Goal: Task Accomplishment & Management: Complete application form

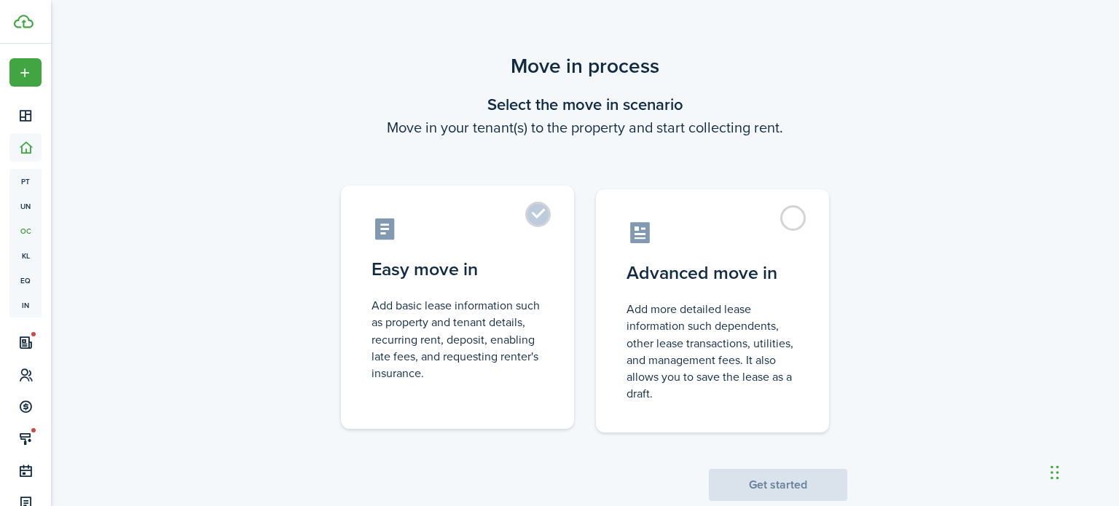
click at [517, 273] on control-radio-card-title "Easy move in" at bounding box center [457, 269] width 172 height 26
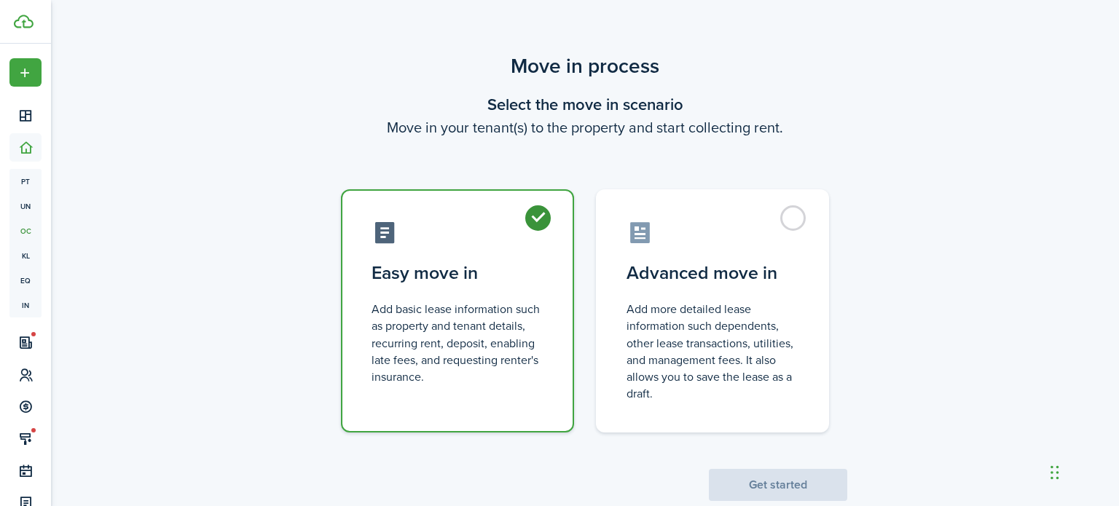
radio input "true"
click at [762, 484] on button "Get started" at bounding box center [778, 485] width 138 height 32
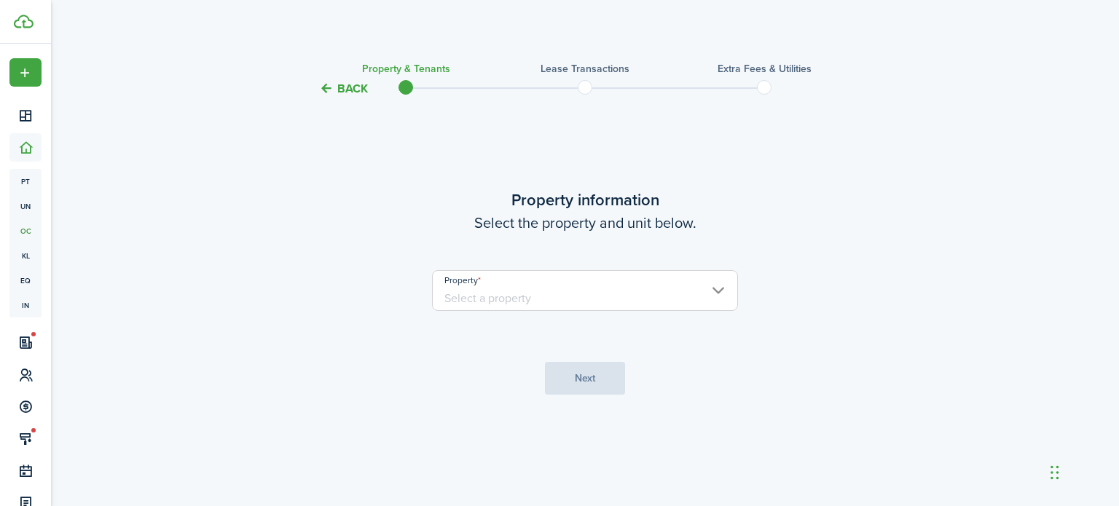
click at [681, 276] on input "Property" at bounding box center [585, 290] width 306 height 41
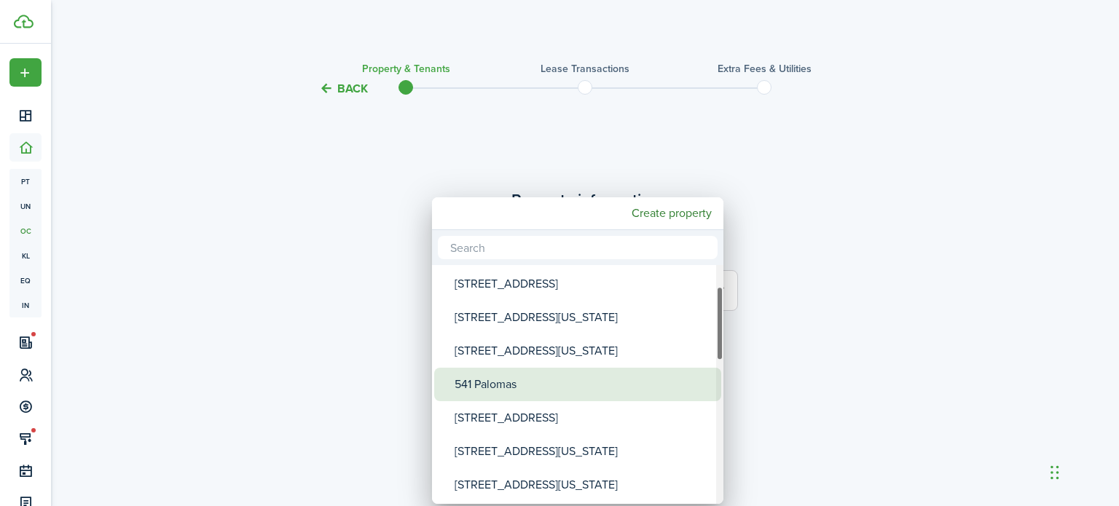
click at [633, 384] on div "541 Palomas" at bounding box center [584, 385] width 258 height 34
type input "541 Palomas"
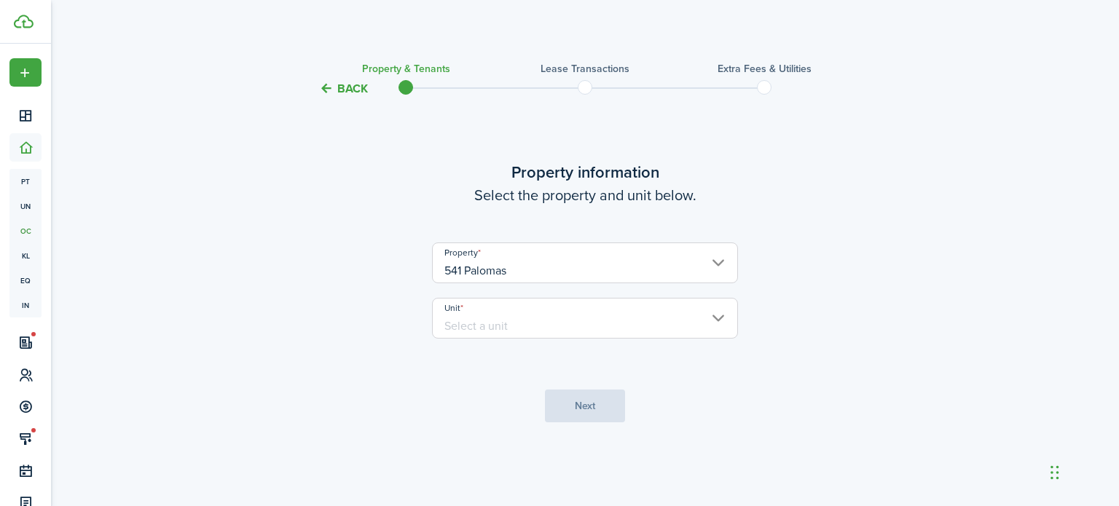
click at [626, 321] on input "Unit" at bounding box center [585, 318] width 306 height 41
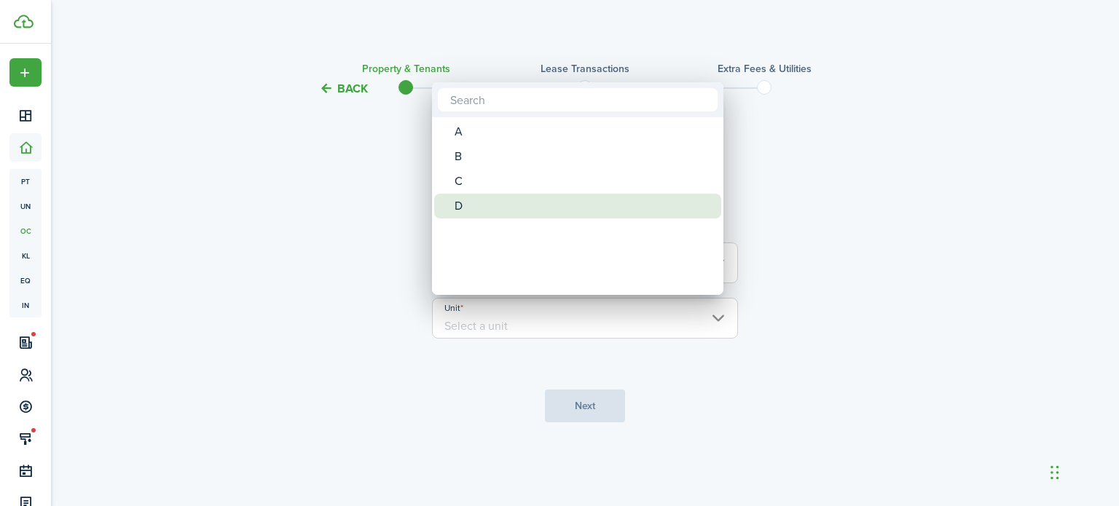
click at [633, 207] on div "D" at bounding box center [584, 206] width 258 height 25
type input "D"
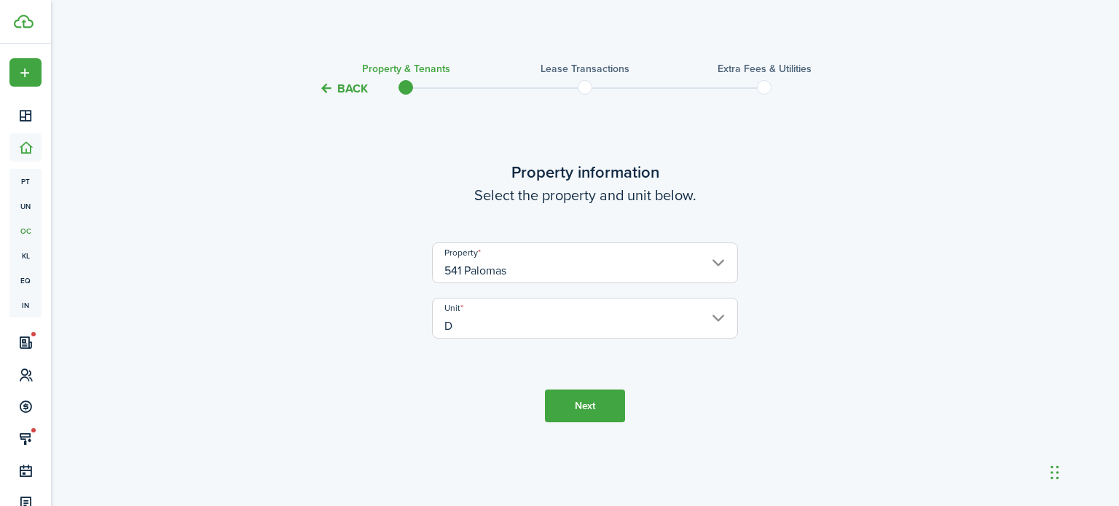
click at [606, 409] on button "Next" at bounding box center [585, 406] width 80 height 33
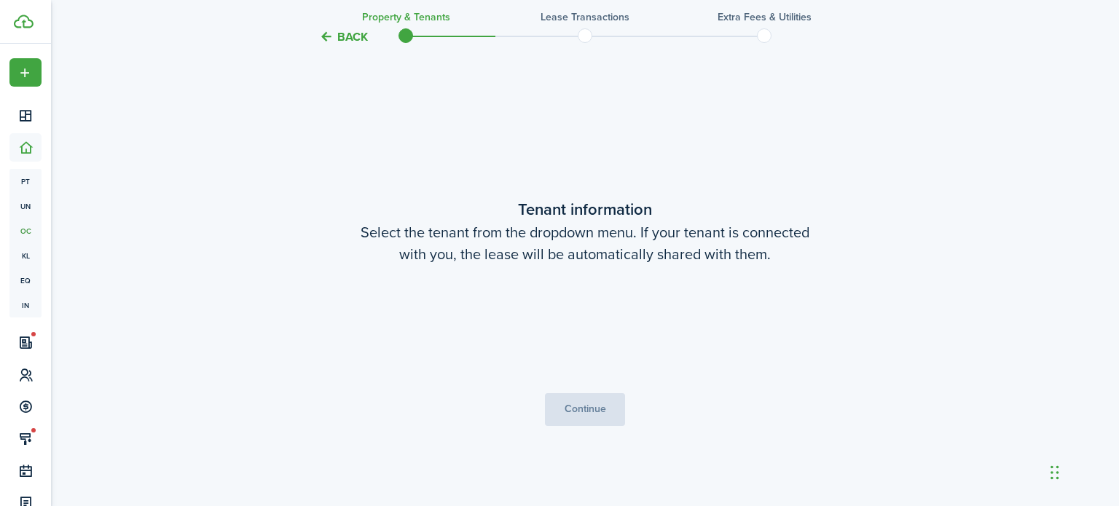
scroll to position [409, 0]
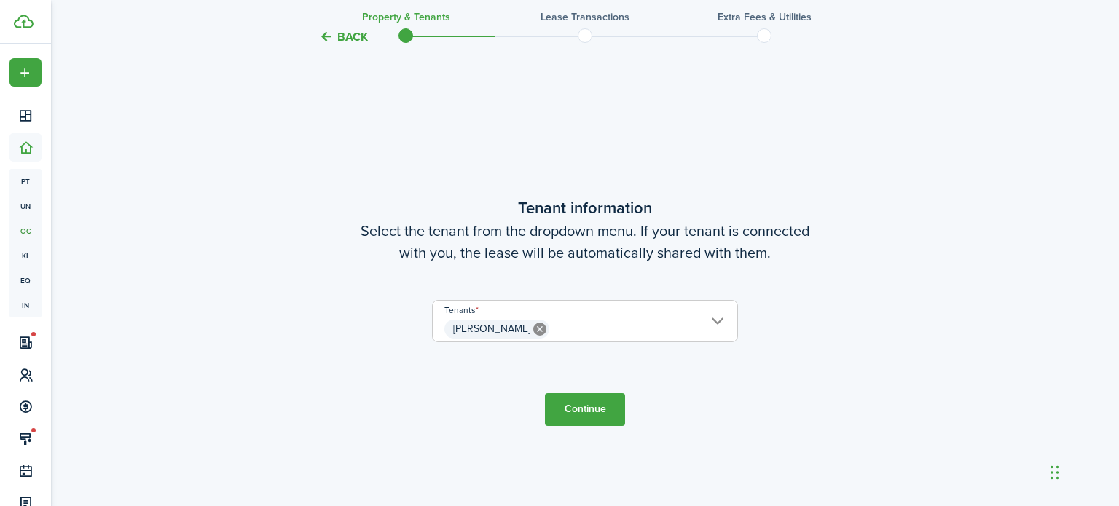
click at [606, 409] on button "Continue" at bounding box center [585, 409] width 80 height 33
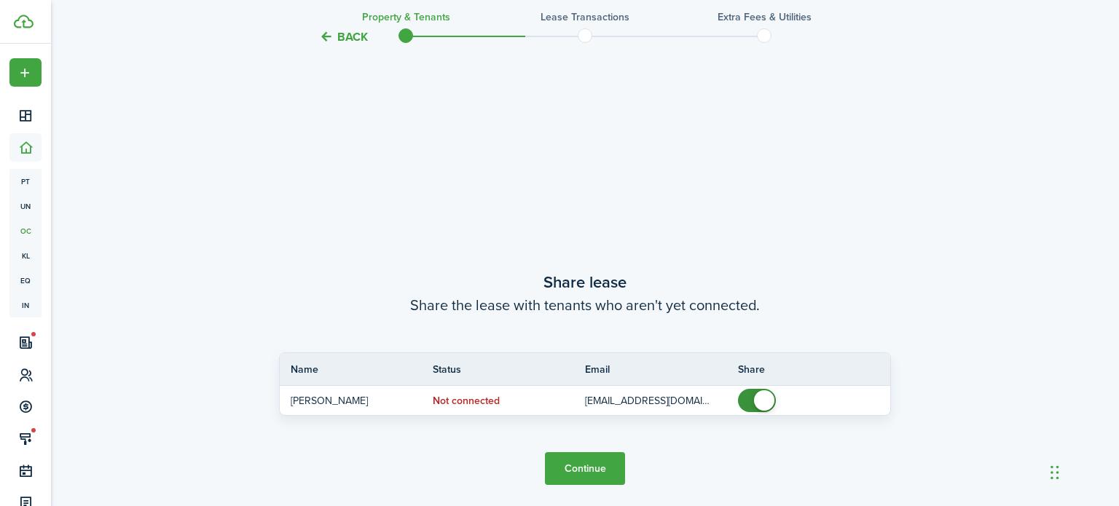
scroll to position [915, 0]
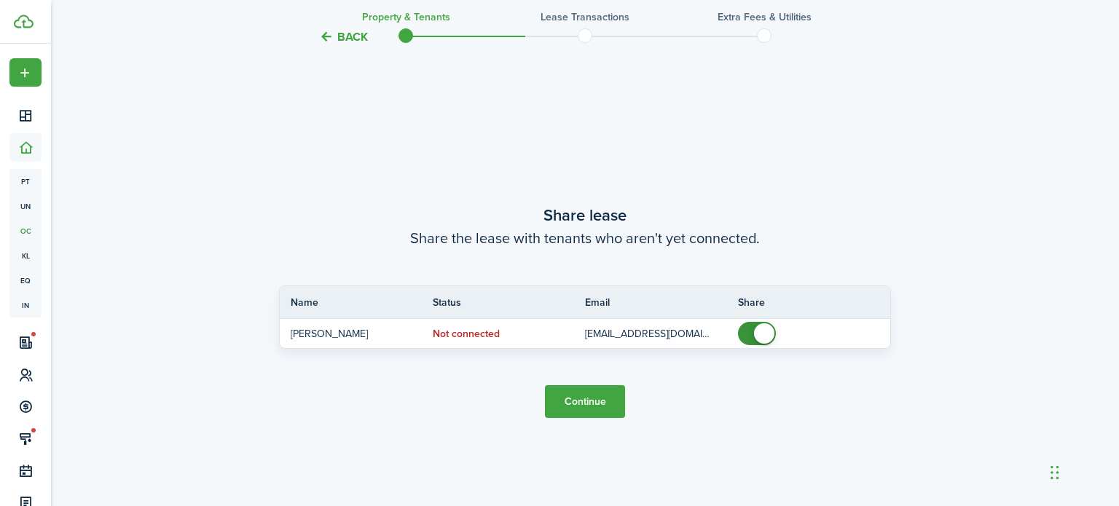
click at [606, 409] on button "Continue" at bounding box center [585, 401] width 80 height 33
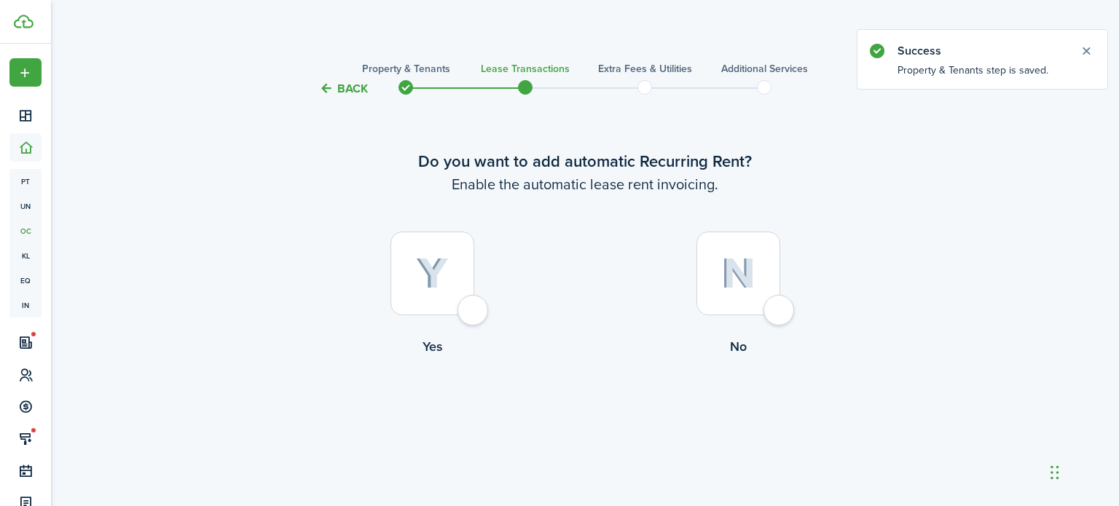
click at [452, 273] on div at bounding box center [432, 274] width 84 height 84
radio input "true"
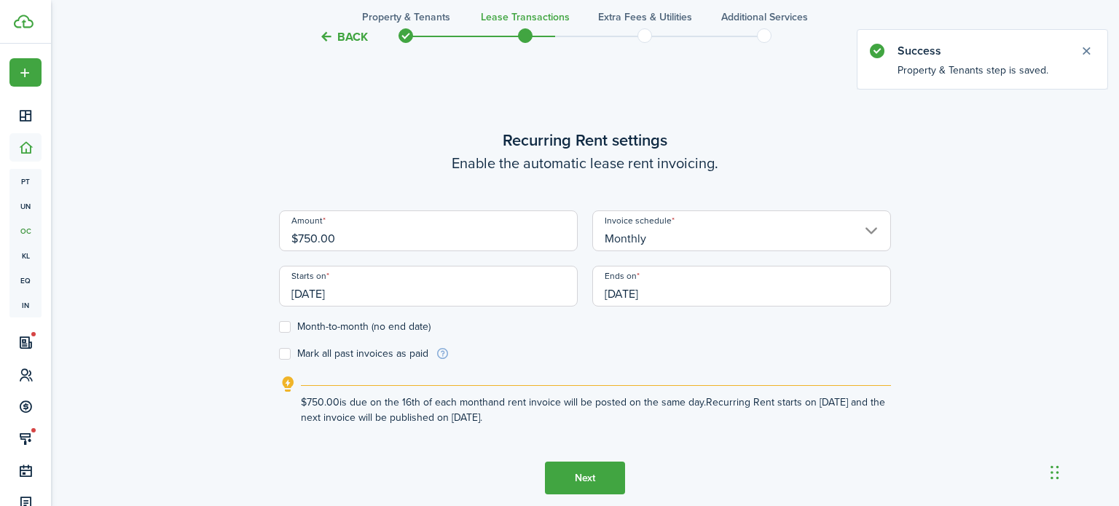
scroll to position [409, 0]
click at [448, 248] on input "$750.00" at bounding box center [428, 230] width 299 height 41
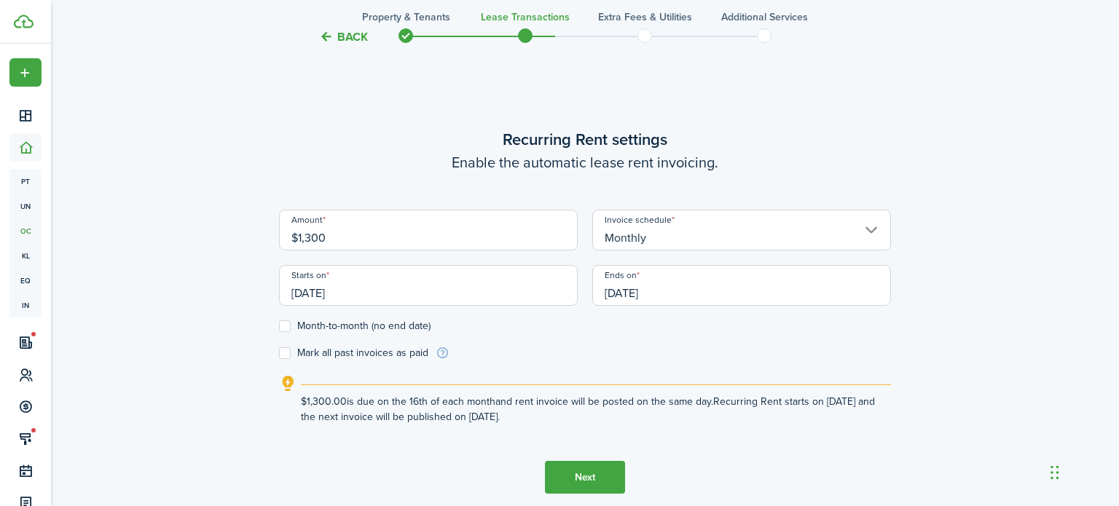
click at [505, 290] on input "[DATE]" at bounding box center [428, 285] width 299 height 41
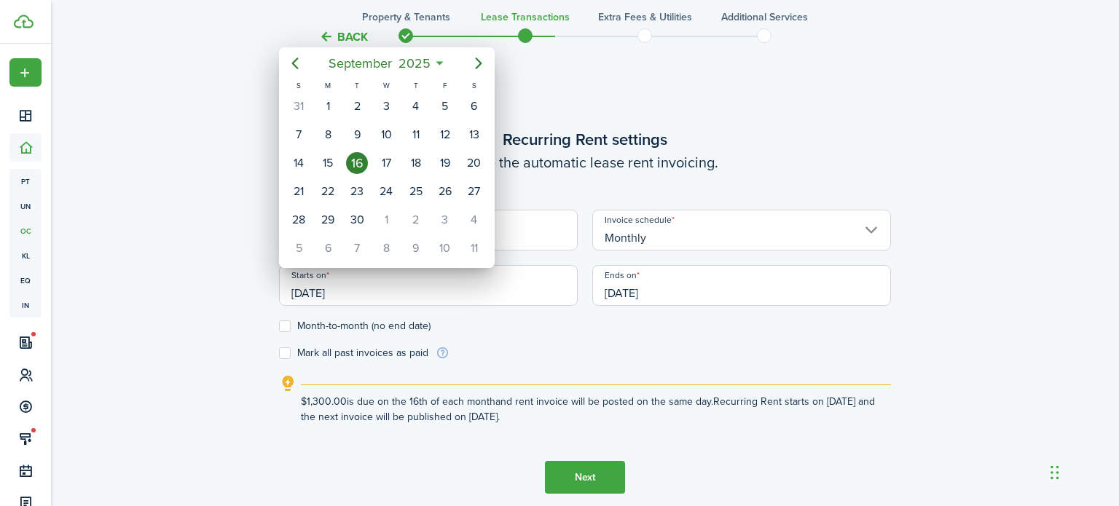
type input "$1,300.00"
click at [335, 103] on div "1" at bounding box center [328, 106] width 22 height 22
type input "[DATE]"
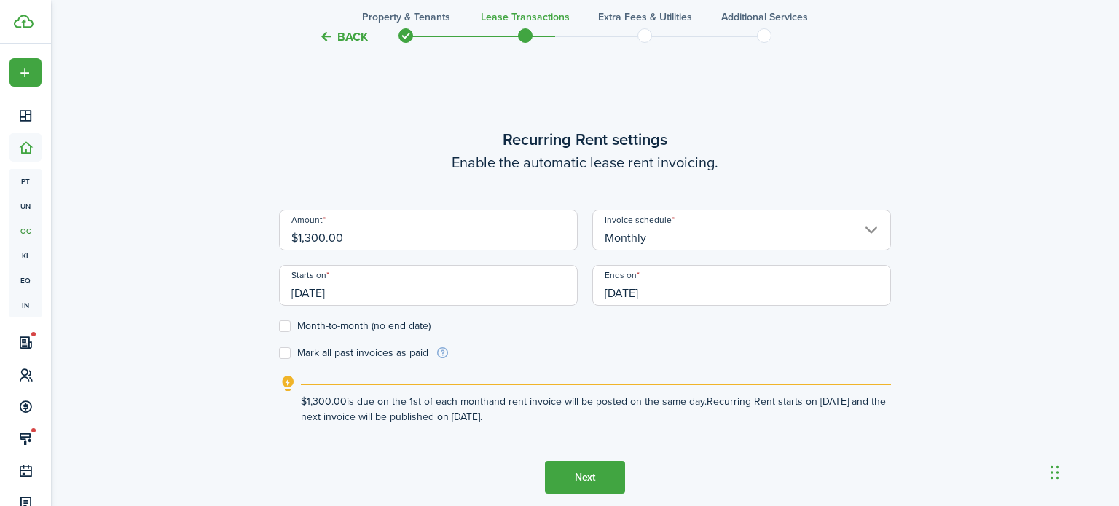
click at [678, 296] on input "[DATE]" at bounding box center [741, 285] width 299 height 41
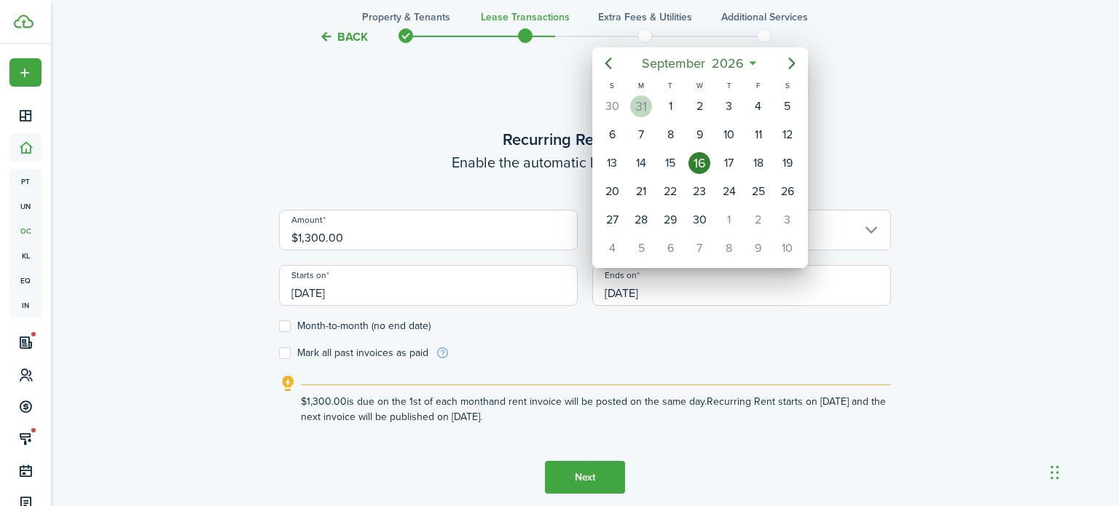
click at [638, 105] on div "31" at bounding box center [641, 106] width 22 height 22
type input "[DATE]"
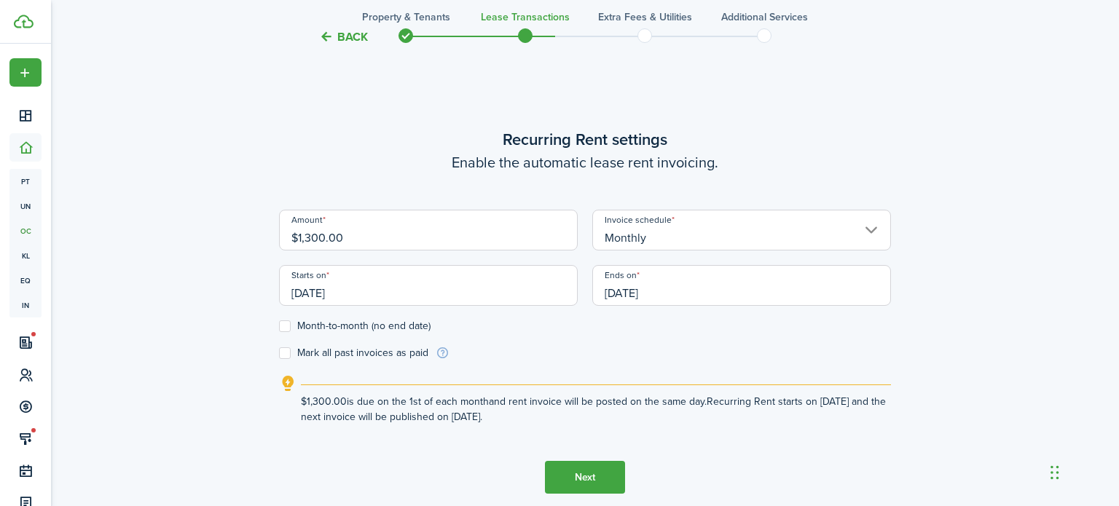
click at [599, 463] on button "Next" at bounding box center [585, 477] width 80 height 33
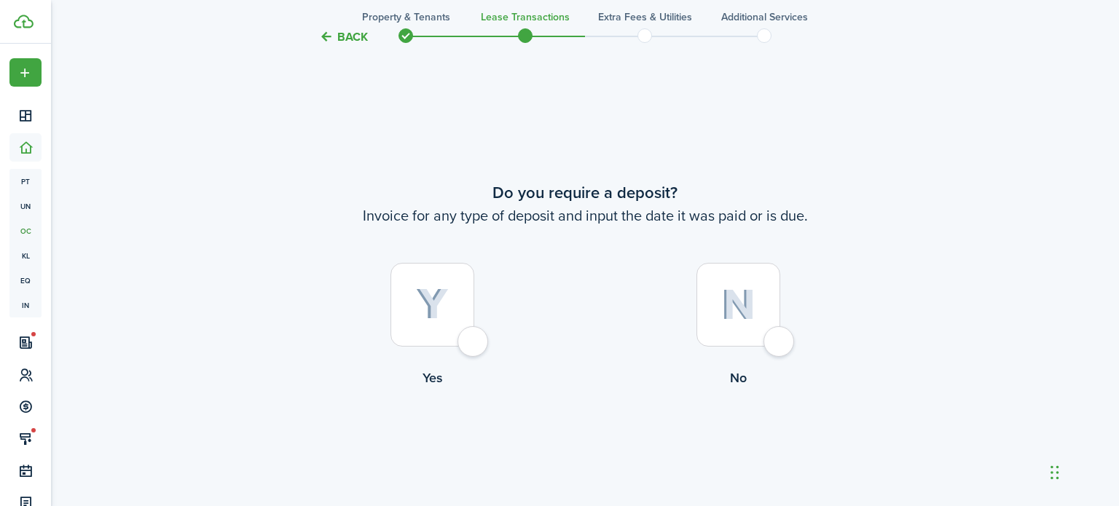
scroll to position [915, 0]
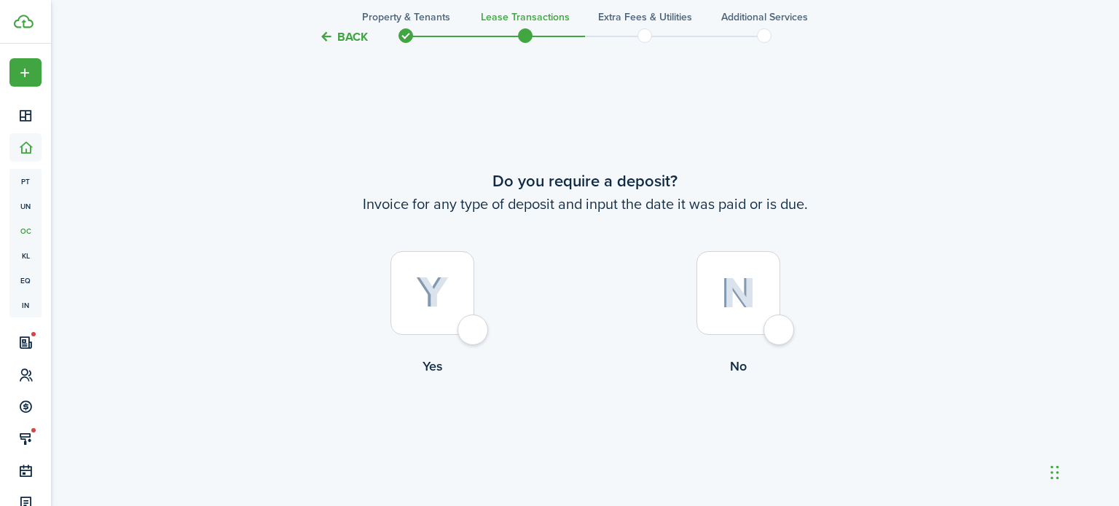
click at [455, 292] on div at bounding box center [432, 293] width 84 height 84
radio input "true"
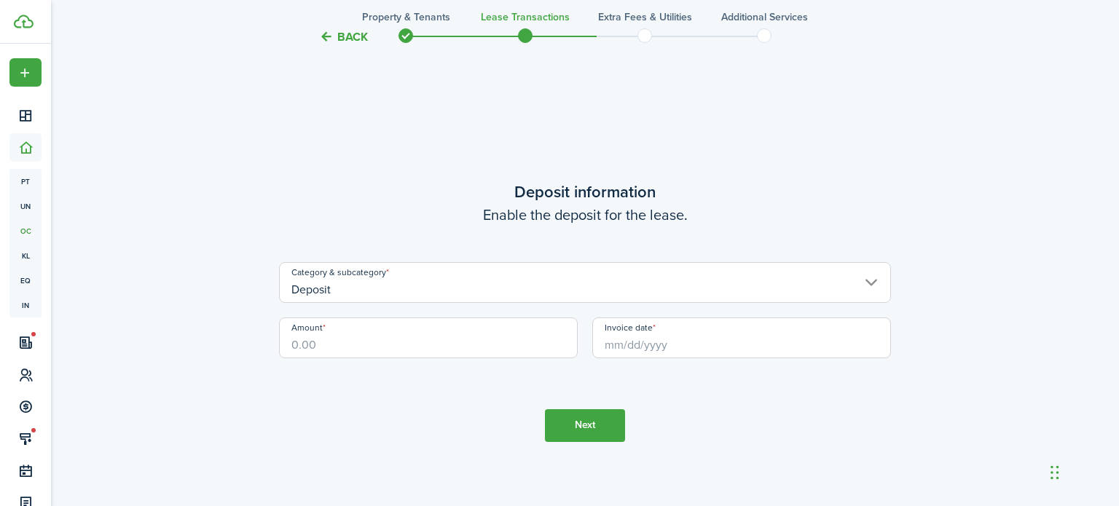
scroll to position [1422, 0]
click at [446, 349] on input "Amount" at bounding box center [428, 337] width 299 height 41
click at [650, 349] on input "Invoice date" at bounding box center [741, 337] width 299 height 41
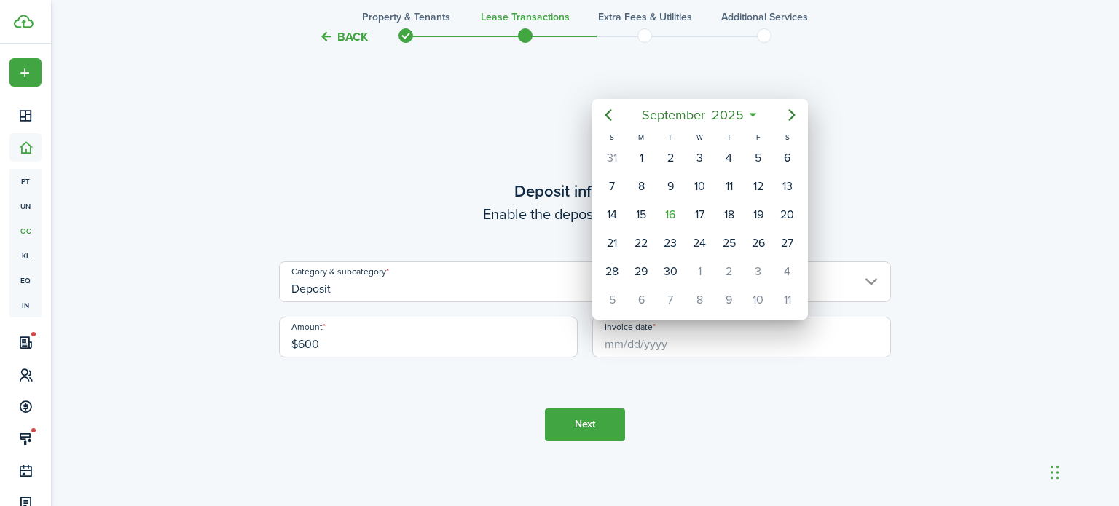
type input "$600.00"
click at [645, 209] on div "15" at bounding box center [641, 215] width 22 height 22
type input "[DATE]"
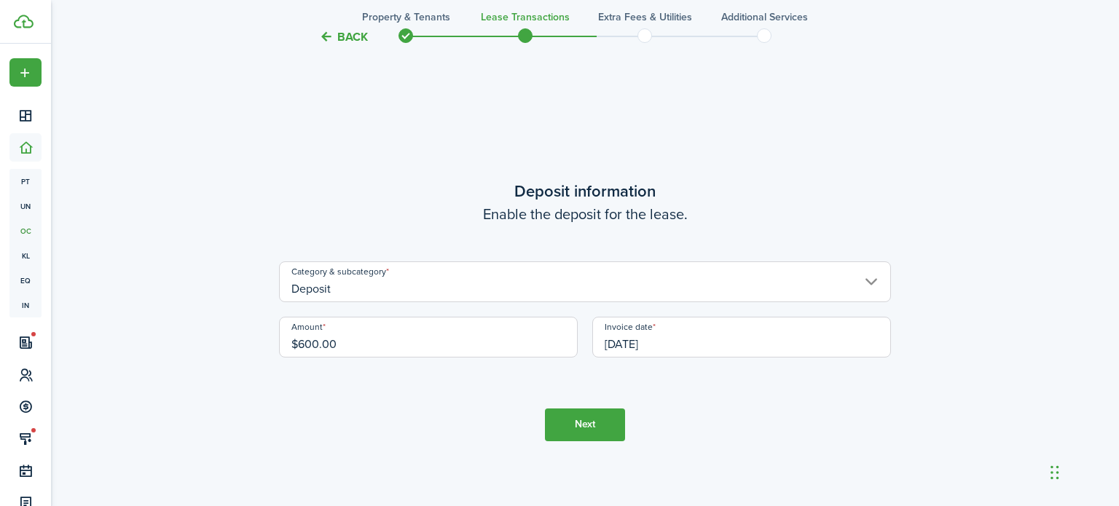
click at [600, 416] on button "Next" at bounding box center [585, 425] width 80 height 33
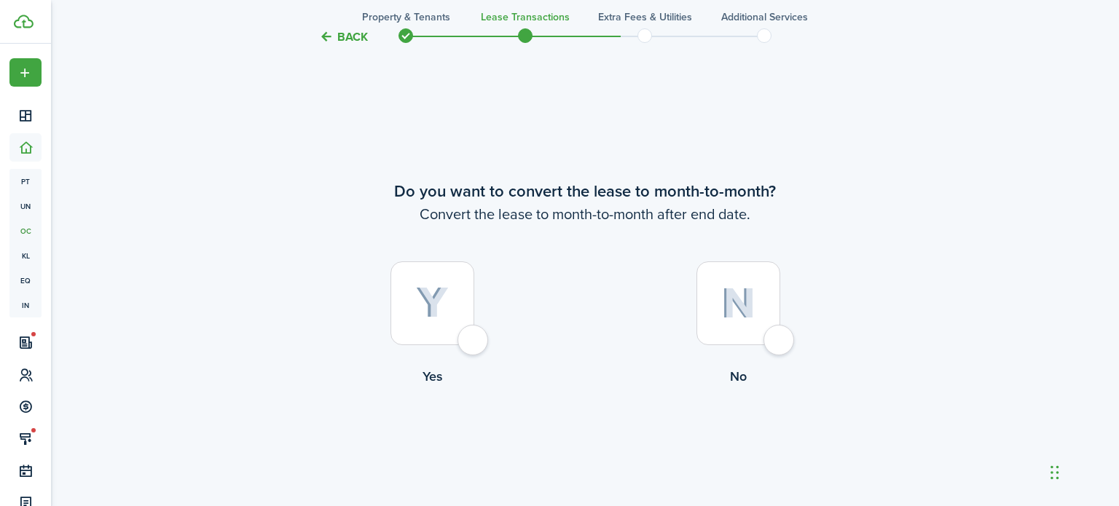
scroll to position [1928, 0]
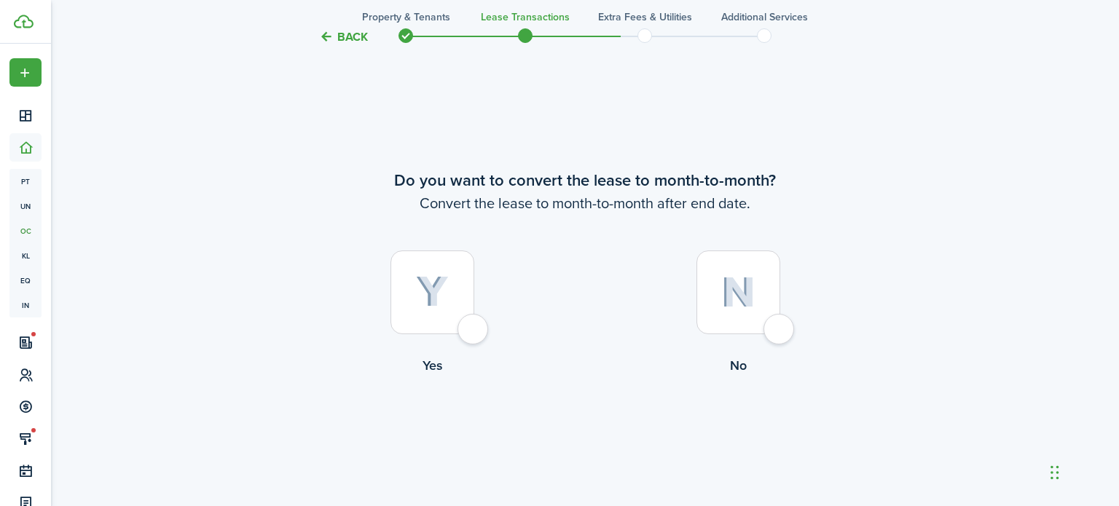
click at [452, 302] on div at bounding box center [432, 293] width 84 height 84
radio input "true"
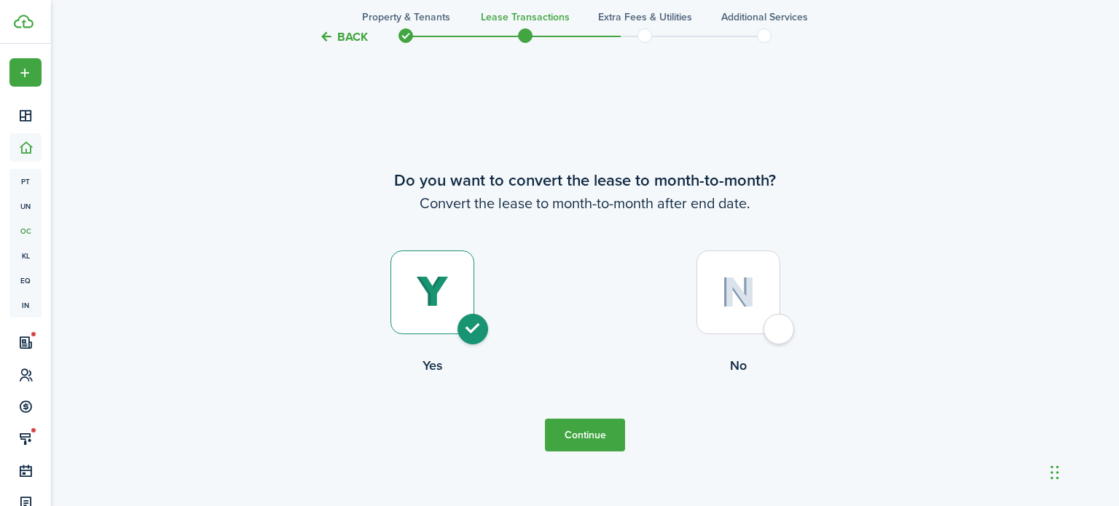
click at [607, 425] on button "Continue" at bounding box center [585, 435] width 80 height 33
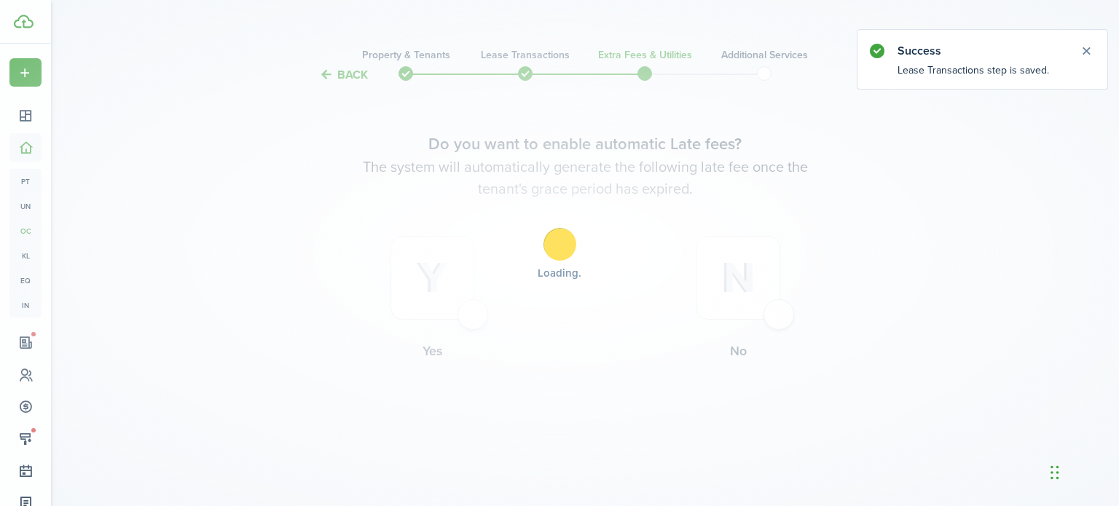
scroll to position [0, 0]
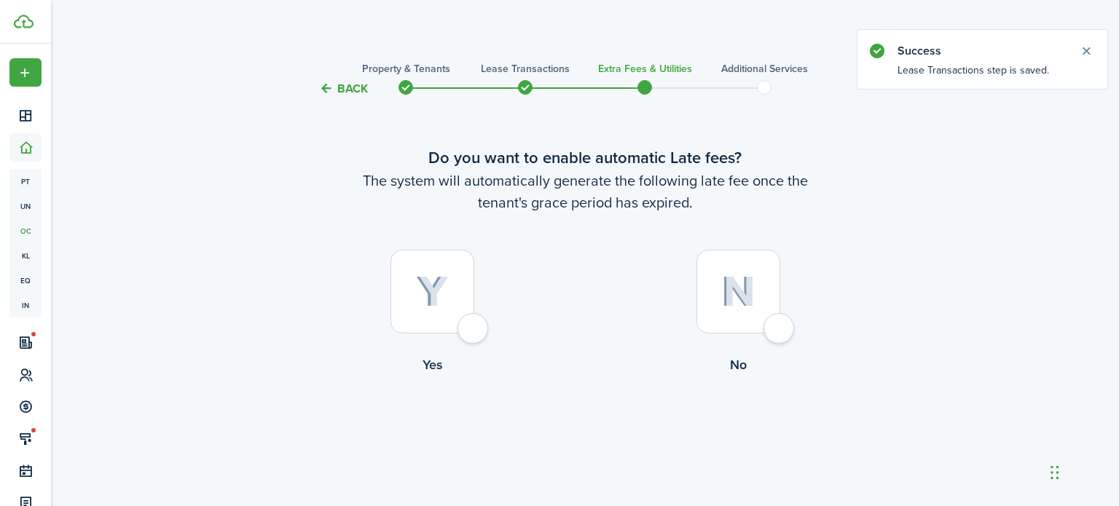
click at [446, 300] on img at bounding box center [432, 292] width 33 height 32
radio input "true"
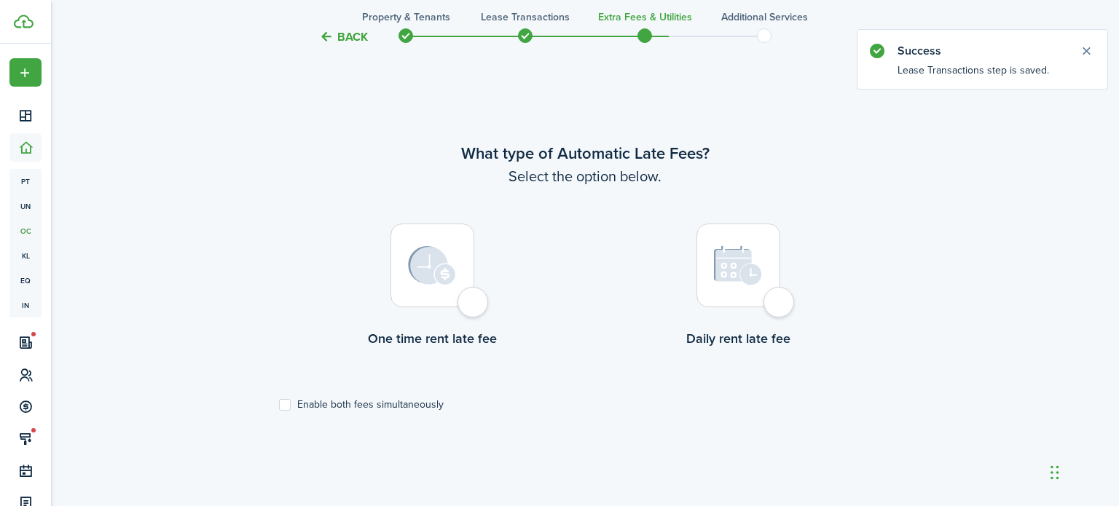
click at [455, 275] on img at bounding box center [432, 265] width 48 height 39
radio input "true"
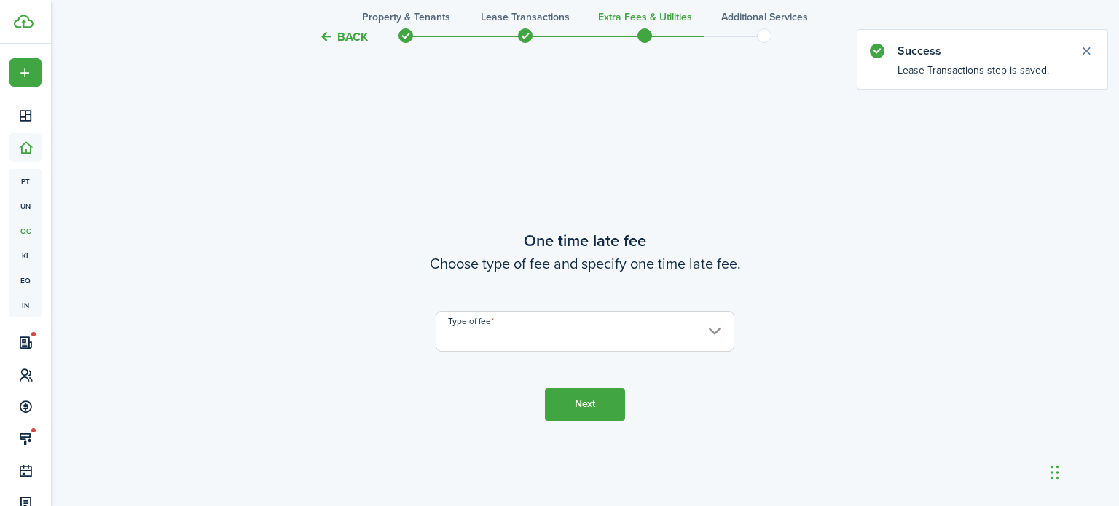
scroll to position [929, 0]
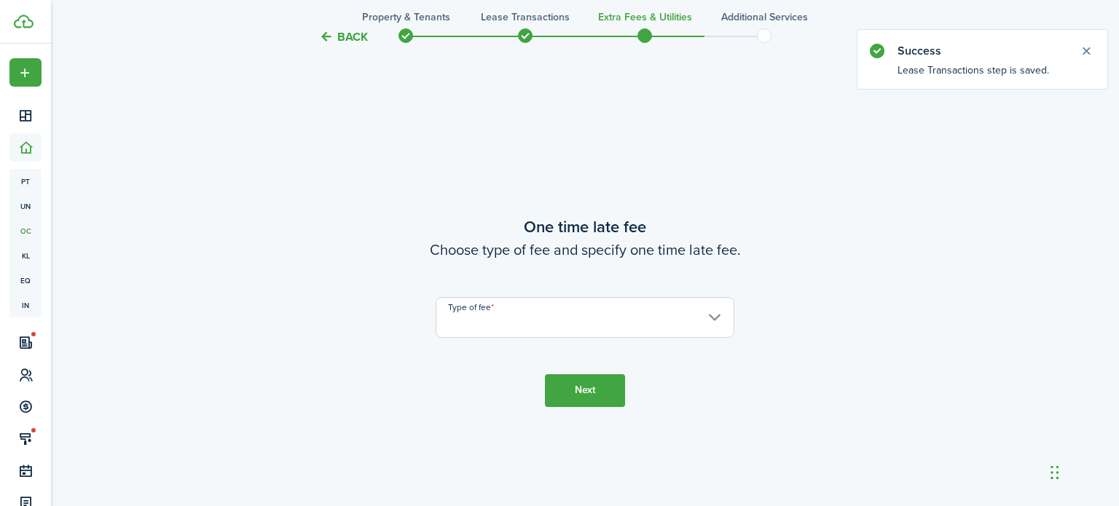
click at [478, 313] on input "Type of fee" at bounding box center [585, 317] width 299 height 41
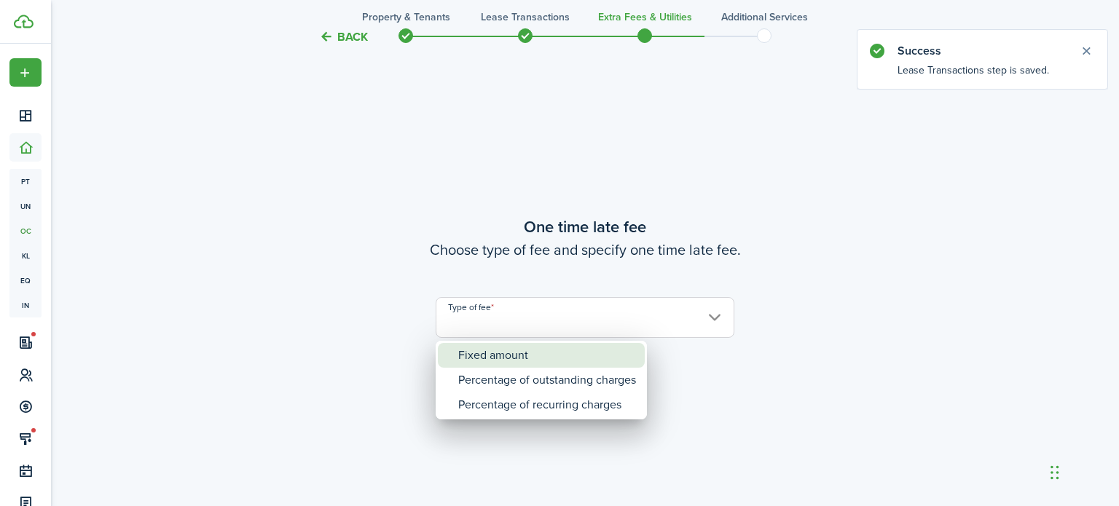
click at [490, 356] on div "Fixed amount" at bounding box center [547, 355] width 178 height 25
type input "Fixed amount"
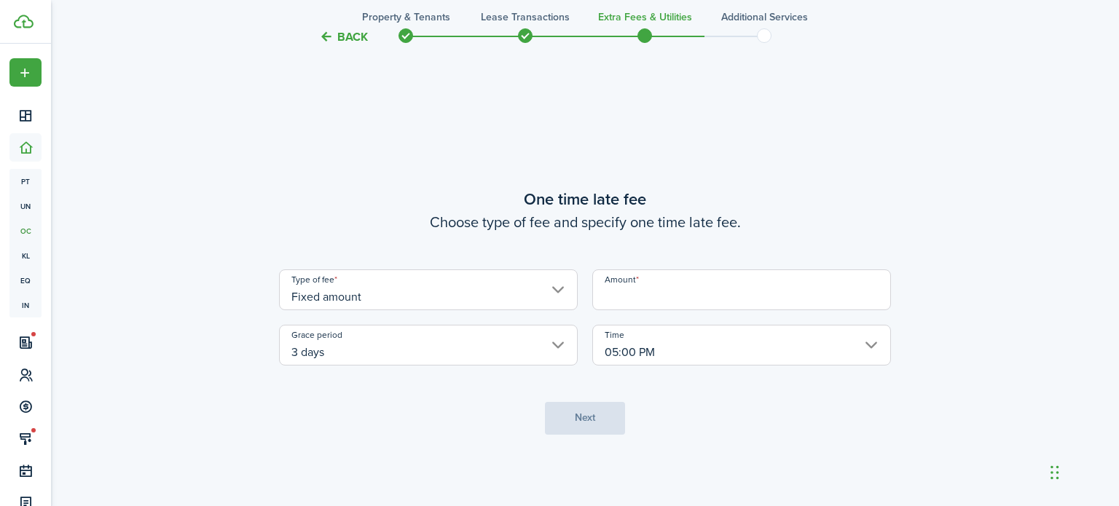
click at [635, 294] on input "Amount" at bounding box center [741, 290] width 299 height 41
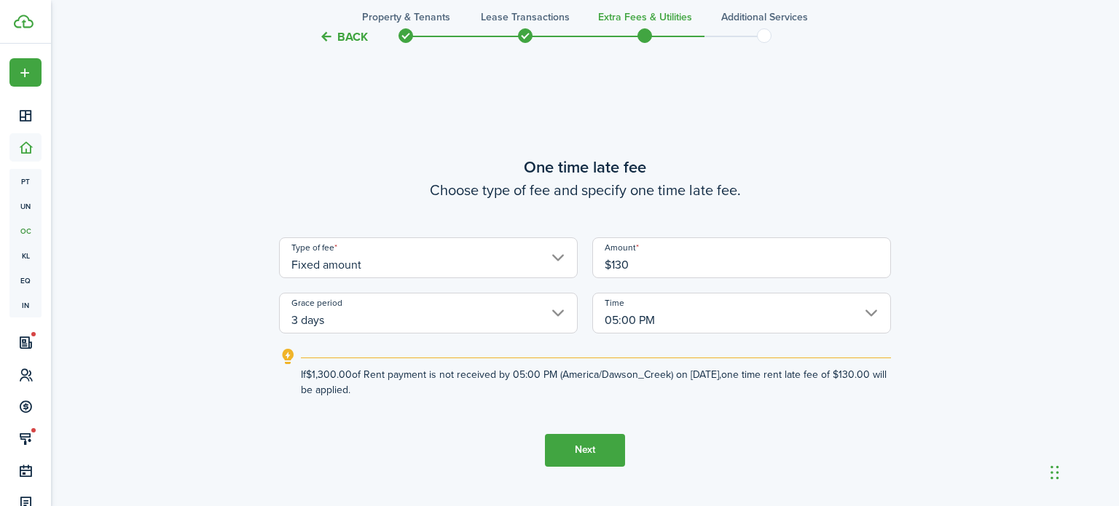
click at [681, 406] on tc-wizard-step "One time late fee Choose type of fee and specify one time late fee. Type of fee…" at bounding box center [585, 311] width 612 height 506
type input "$130.00"
click at [589, 447] on button "Next" at bounding box center [585, 450] width 80 height 33
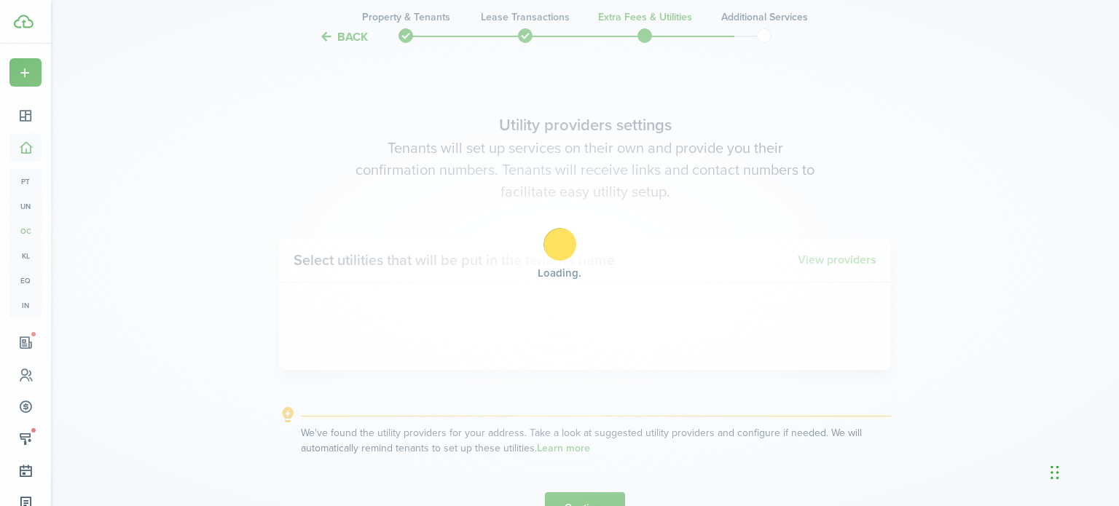
scroll to position [1435, 0]
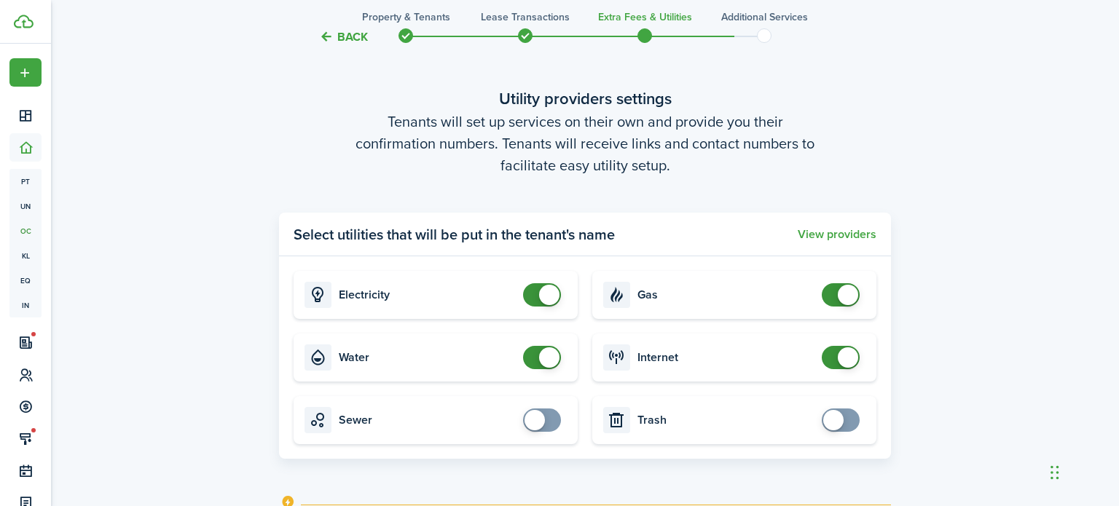
checkbox input "false"
click at [841, 354] on span at bounding box center [848, 357] width 20 height 20
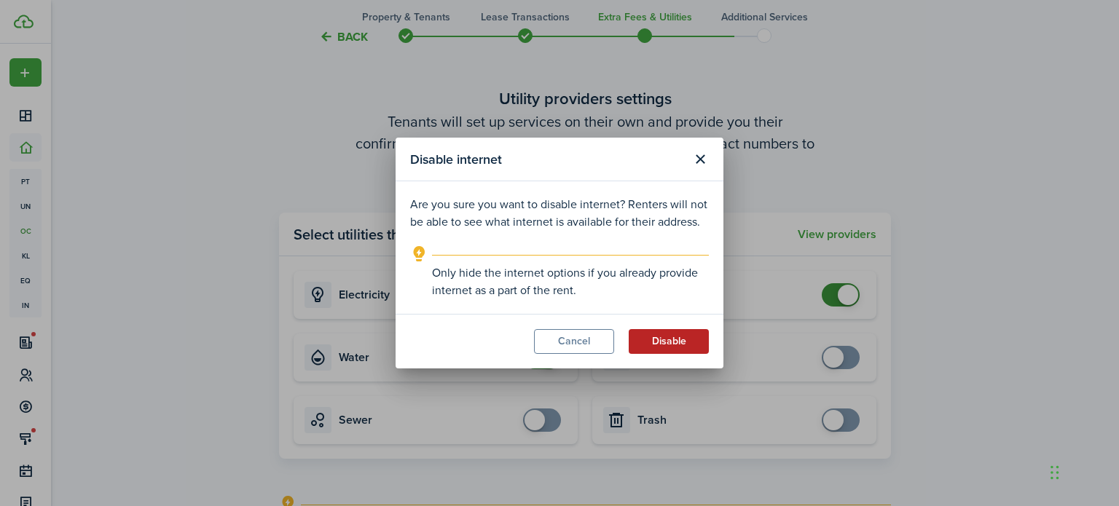
click at [665, 335] on button "Disable" at bounding box center [669, 341] width 80 height 25
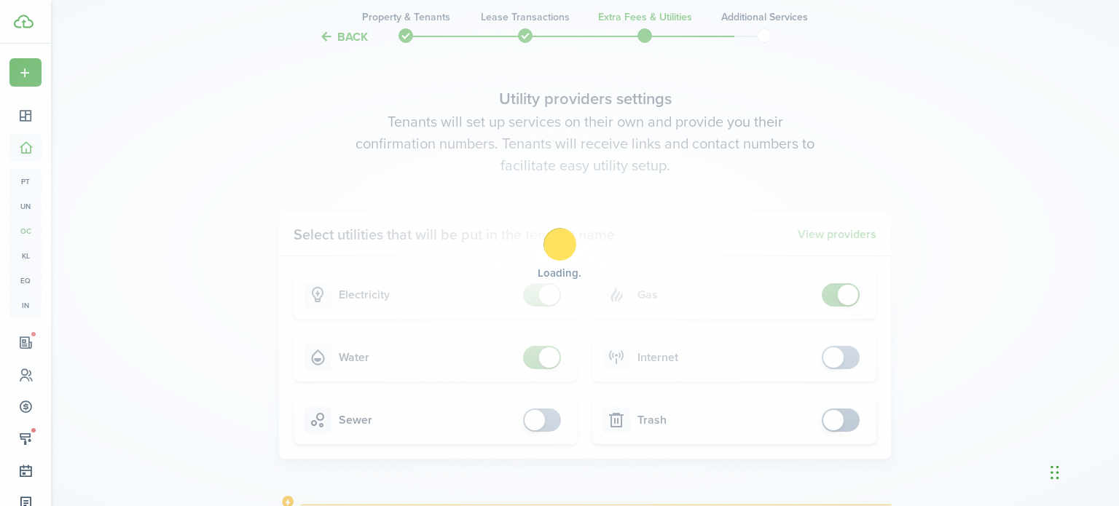
checkbox input "false"
click at [846, 293] on span at bounding box center [848, 295] width 20 height 20
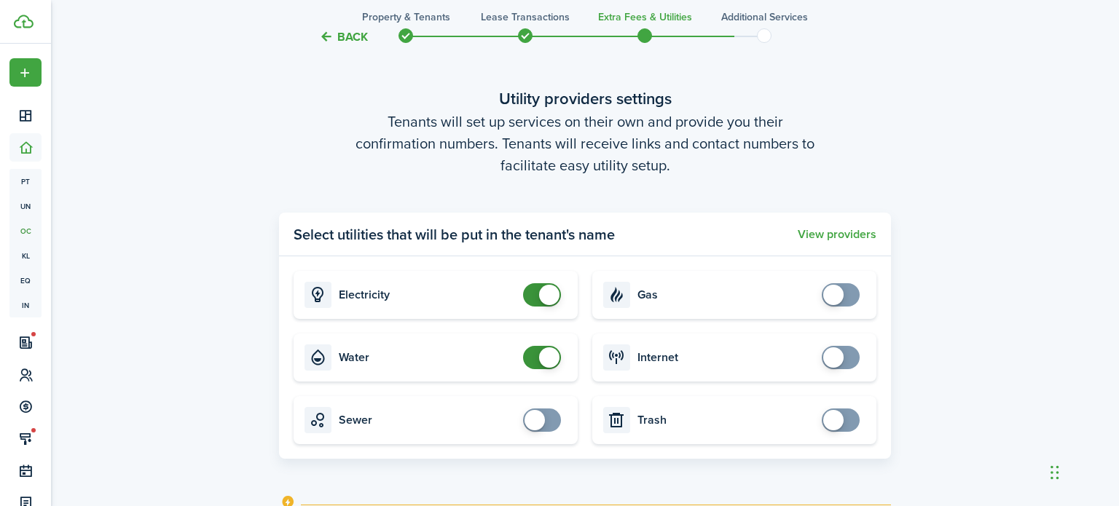
checkbox input "false"
click at [543, 294] on span at bounding box center [549, 295] width 20 height 20
checkbox input "false"
click at [539, 349] on span at bounding box center [542, 357] width 15 height 23
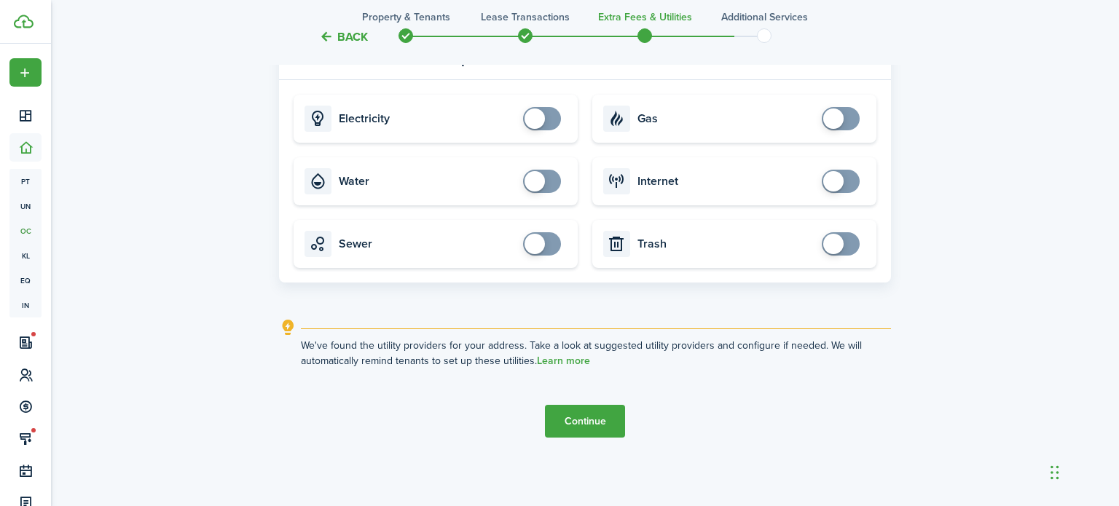
click at [583, 427] on button "Continue" at bounding box center [585, 421] width 80 height 33
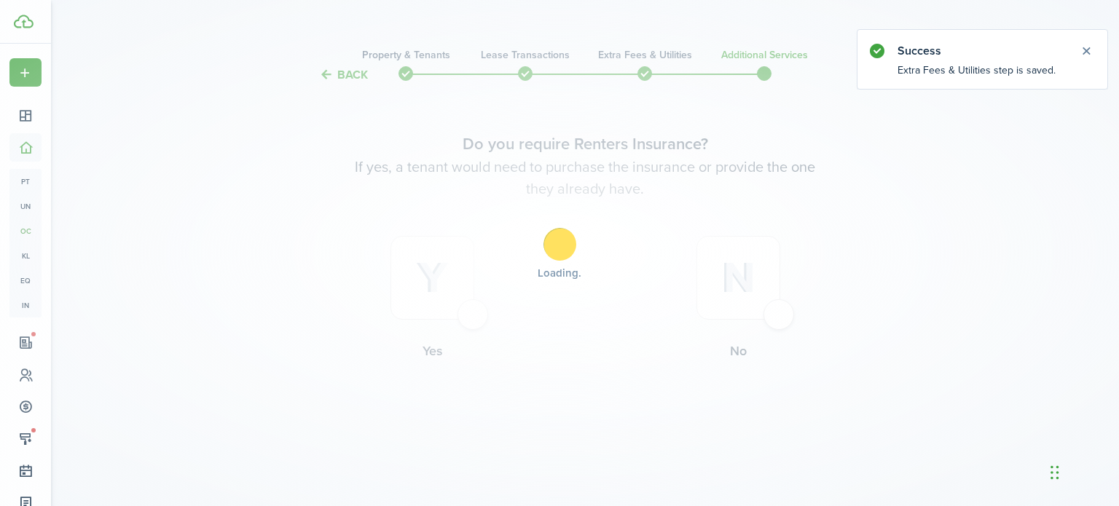
scroll to position [0, 0]
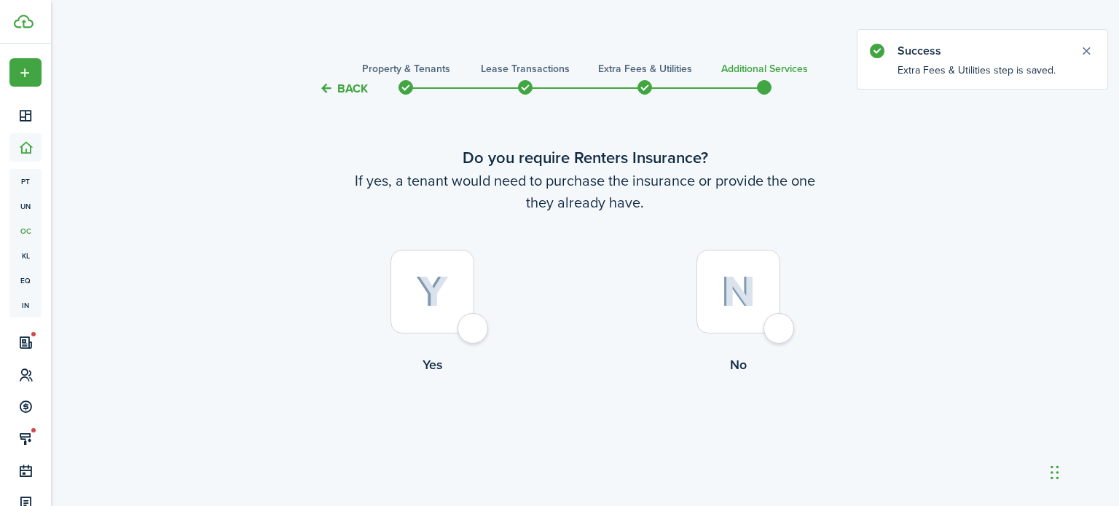
click at [751, 297] on img at bounding box center [738, 291] width 34 height 31
radio input "true"
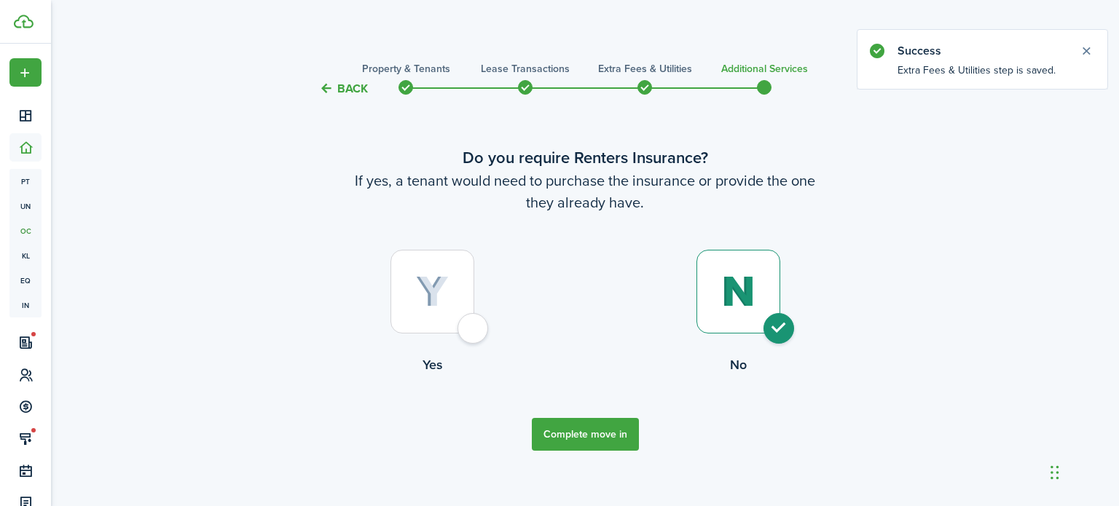
click at [607, 425] on button "Complete move in" at bounding box center [585, 434] width 107 height 33
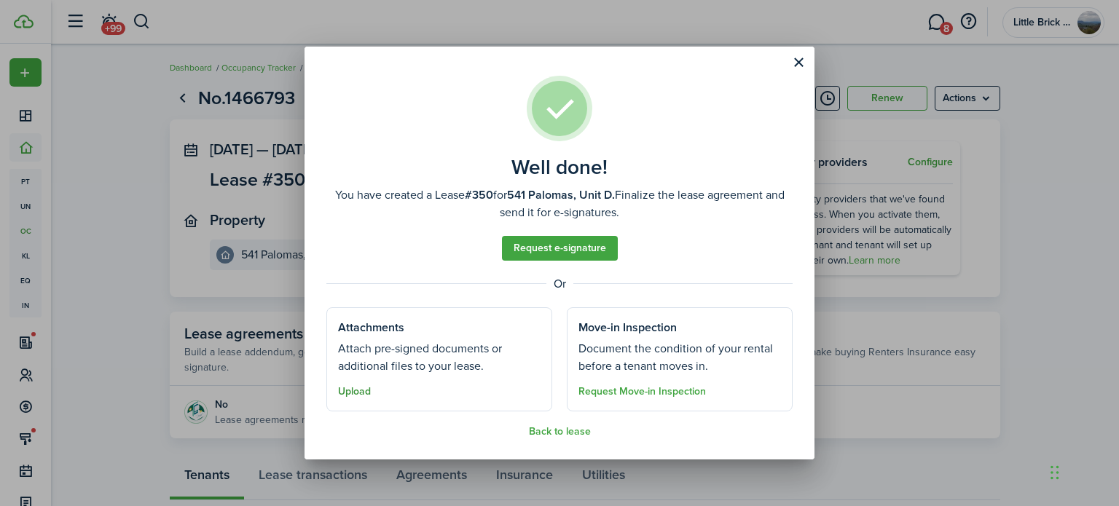
click at [361, 390] on button "Upload" at bounding box center [354, 392] width 33 height 12
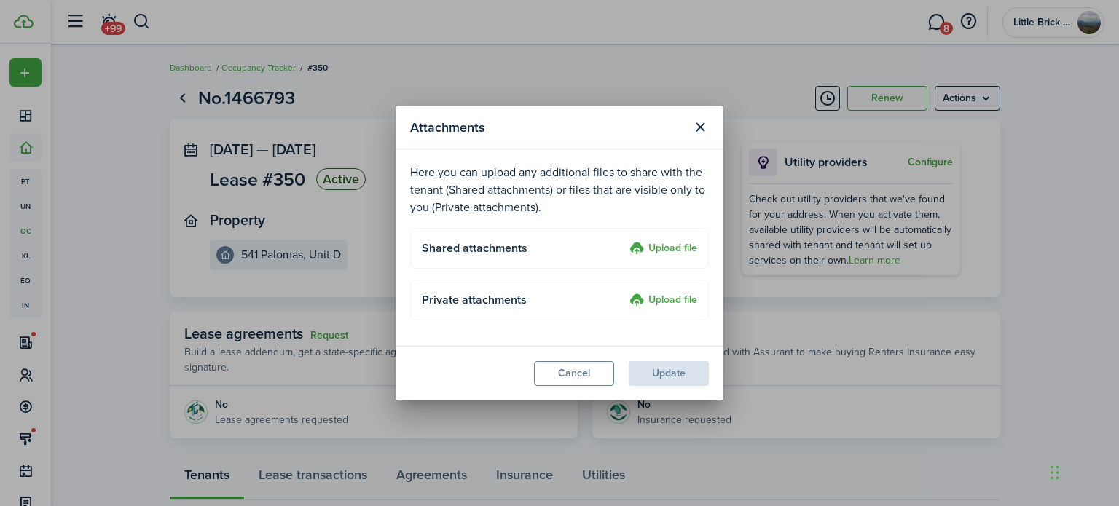
click at [681, 245] on label "Upload file" at bounding box center [663, 248] width 68 height 17
click at [624, 240] on input "Upload file" at bounding box center [624, 240] width 0 height 0
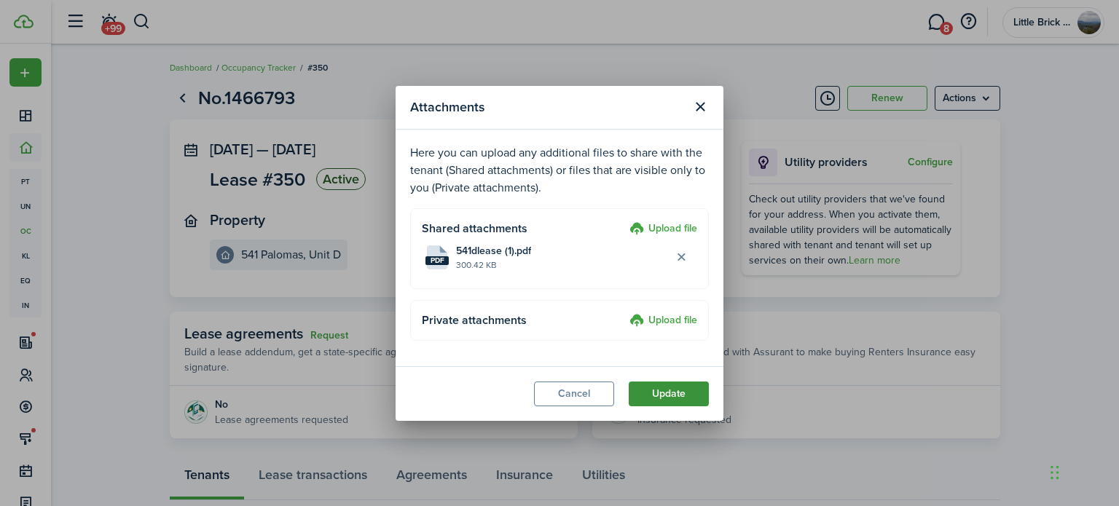
click at [656, 400] on button "Update" at bounding box center [669, 394] width 80 height 25
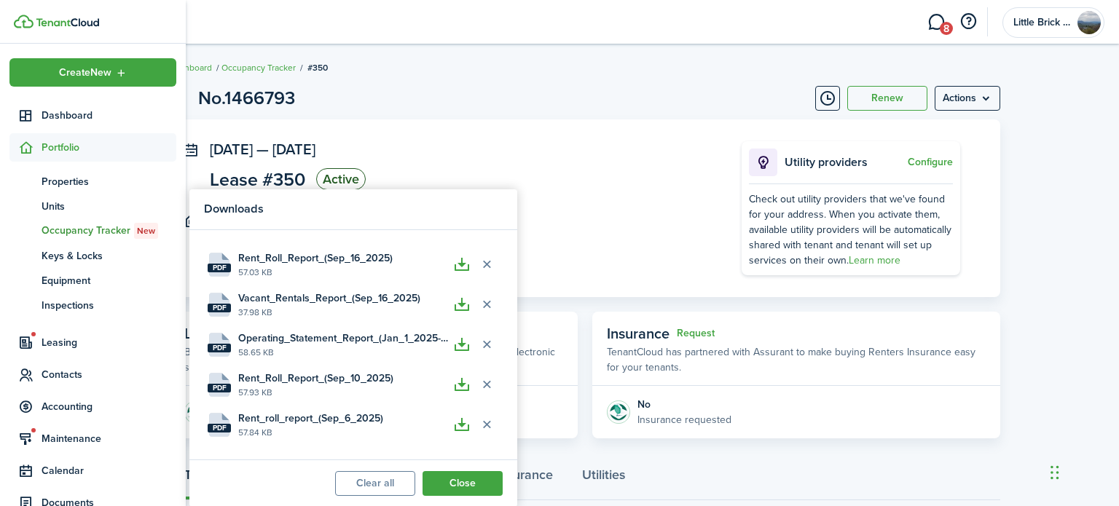
click at [658, 181] on panel-main-section "[DATE] — [DATE] Lease #350 Active" at bounding box center [454, 167] width 488 height 53
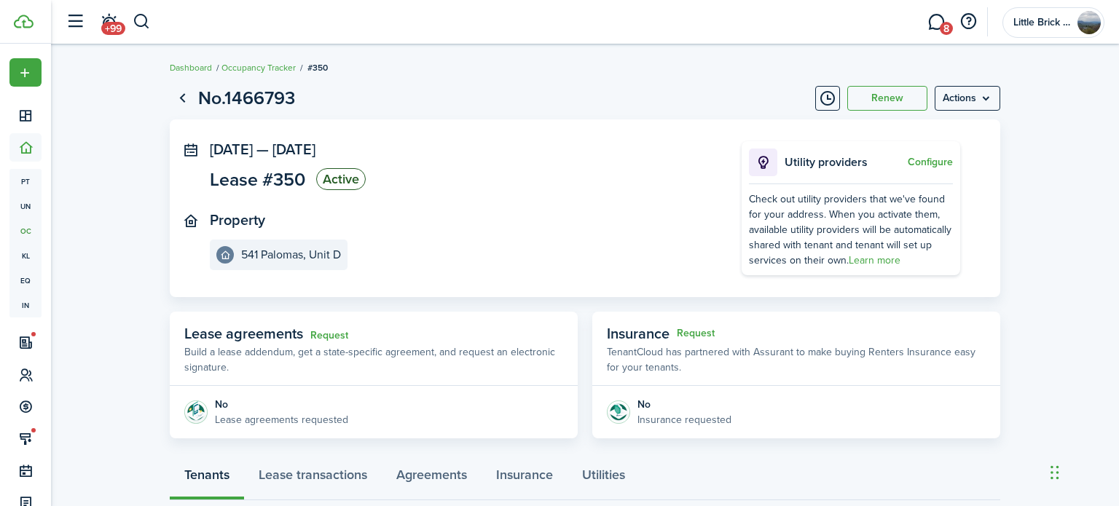
scroll to position [300, 0]
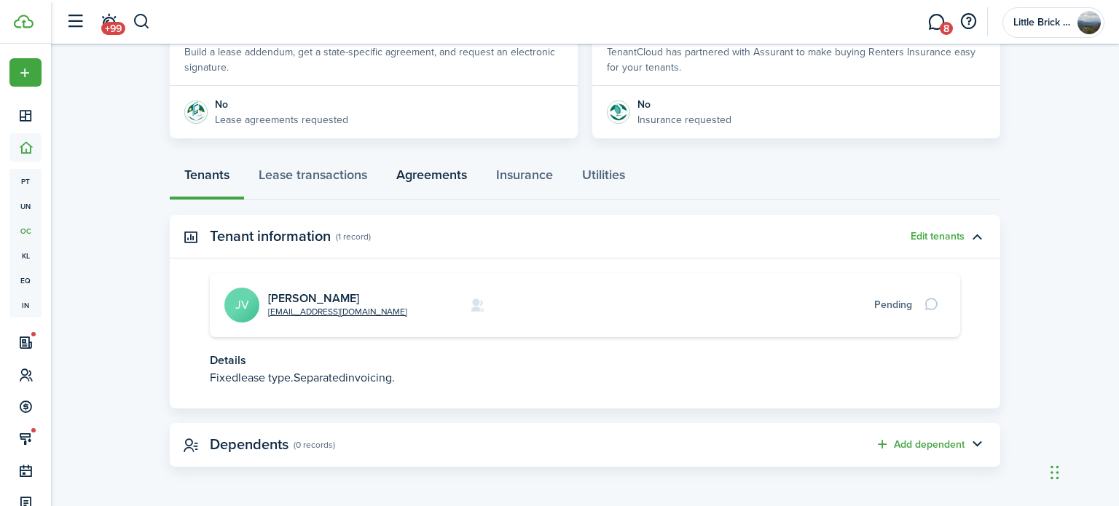
click at [439, 174] on link "Agreements" at bounding box center [432, 179] width 100 height 44
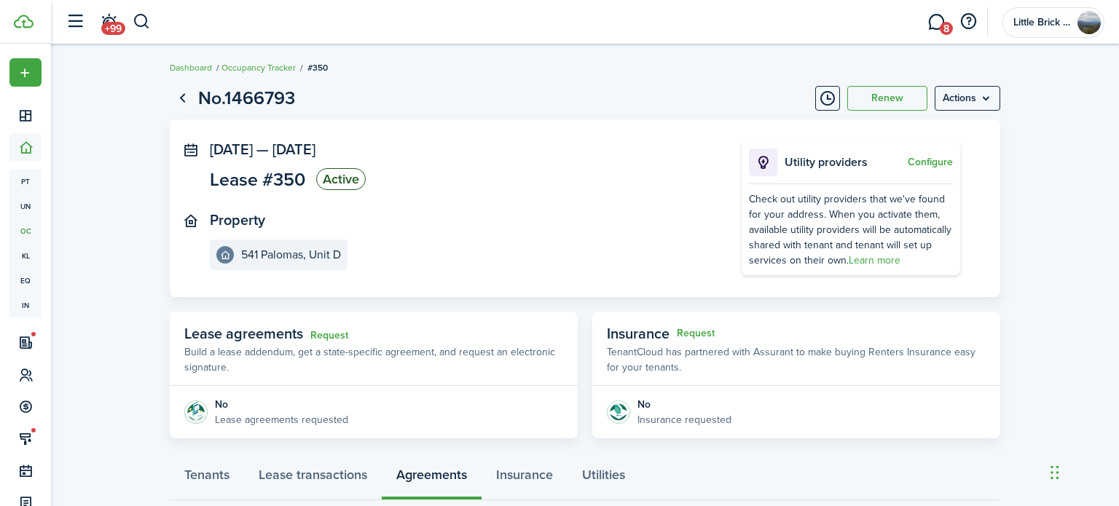
scroll to position [305, 0]
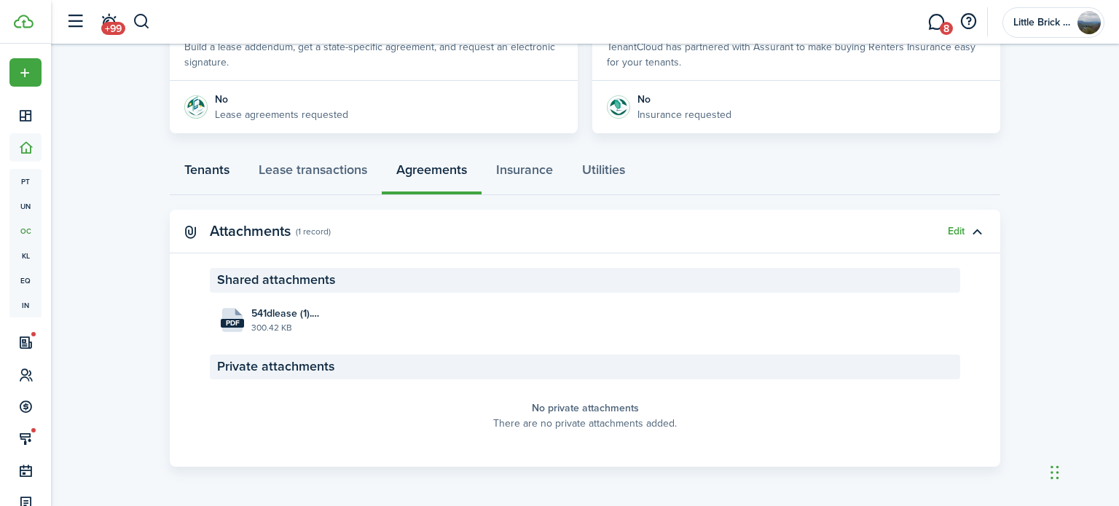
click at [199, 172] on link "Tenants" at bounding box center [207, 174] width 74 height 44
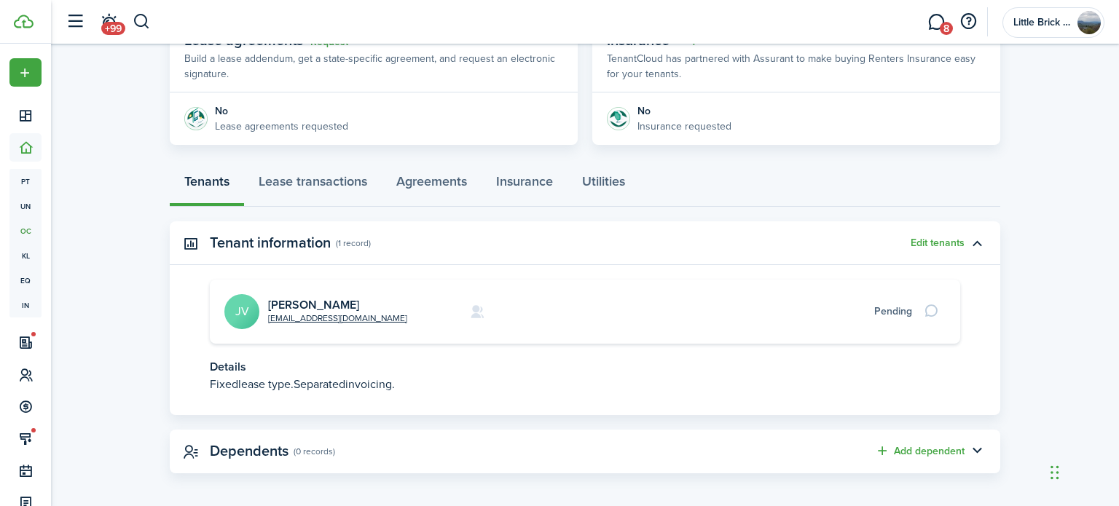
scroll to position [300, 0]
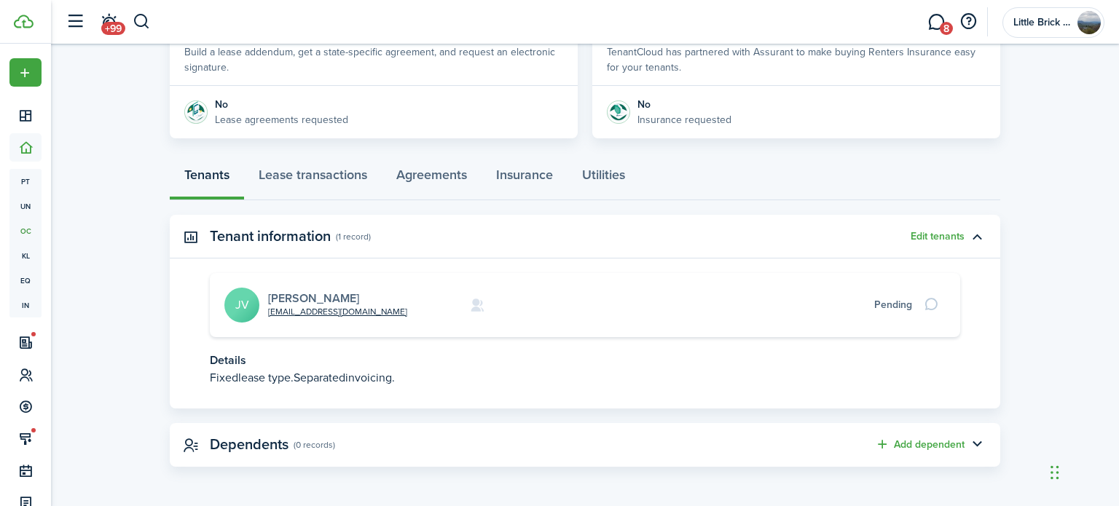
click at [322, 300] on link "[PERSON_NAME]" at bounding box center [313, 298] width 91 height 17
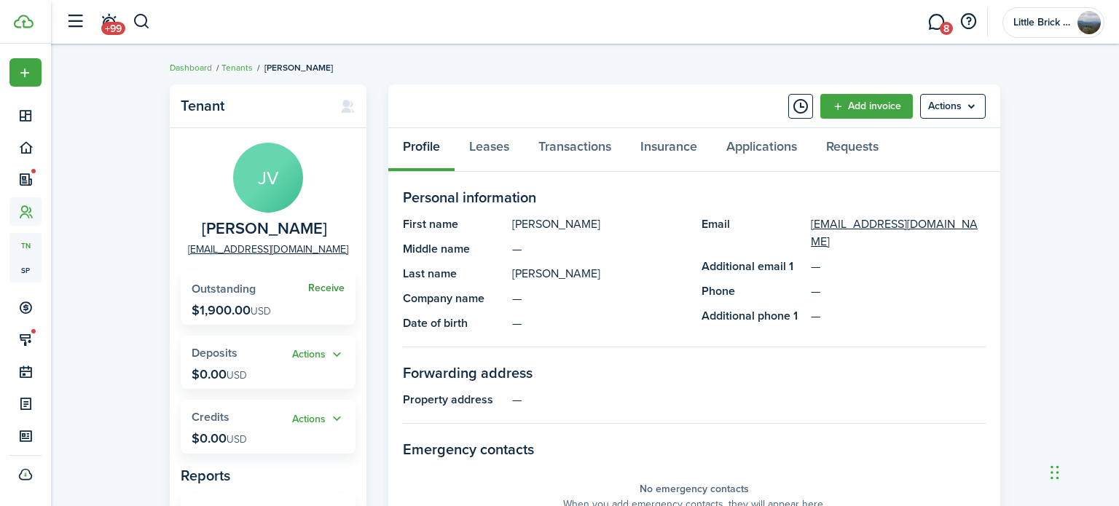
click at [323, 291] on link "Receive" at bounding box center [326, 289] width 36 height 12
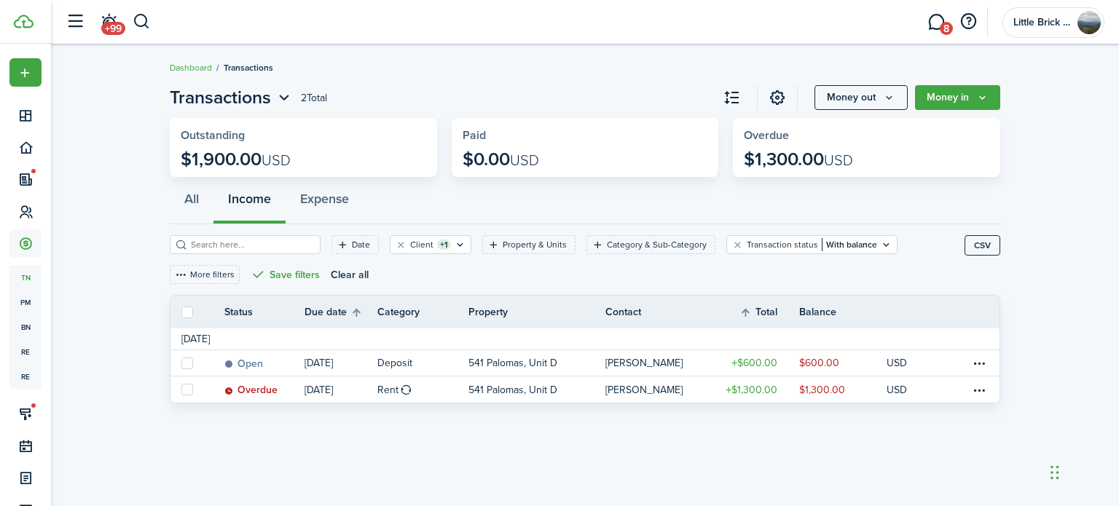
click at [186, 313] on label at bounding box center [187, 313] width 12 height 12
click at [181, 312] on input "checkbox" at bounding box center [181, 312] width 1 height 1
checkbox input "true"
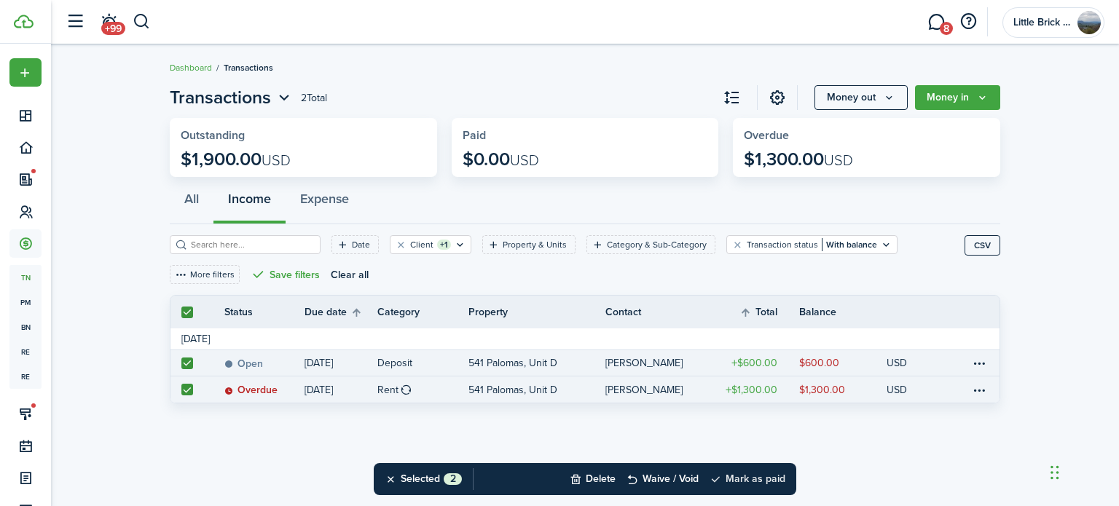
click at [741, 475] on button "Mark as paid" at bounding box center [747, 479] width 76 height 32
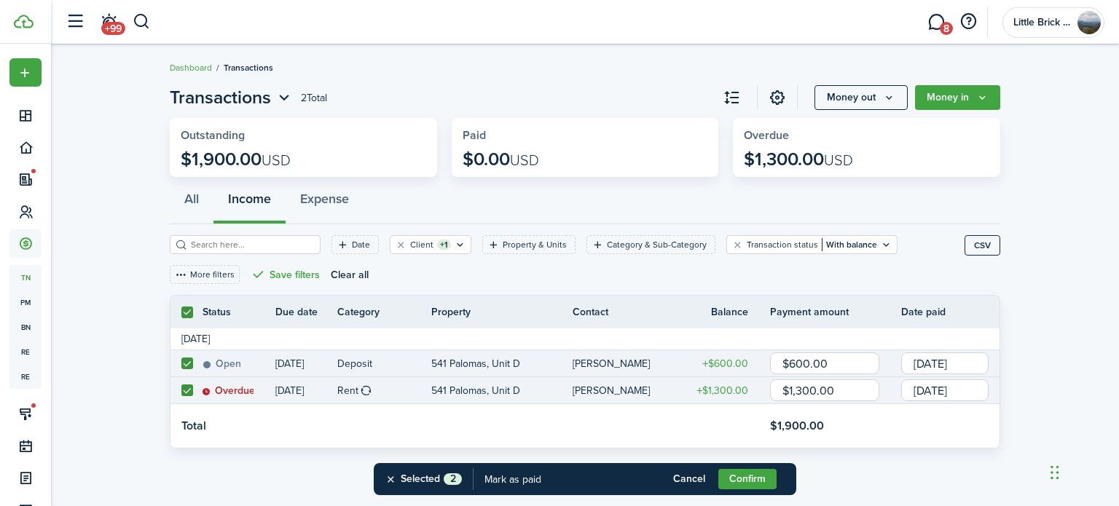
click at [741, 475] on button "Confirm" at bounding box center [747, 479] width 58 height 20
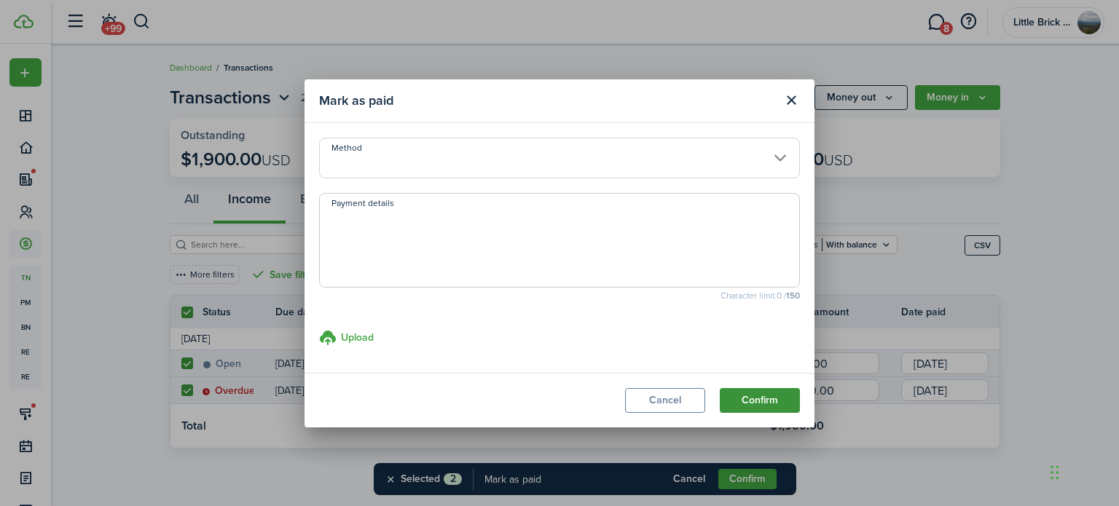
click at [782, 398] on button "Confirm" at bounding box center [760, 400] width 80 height 25
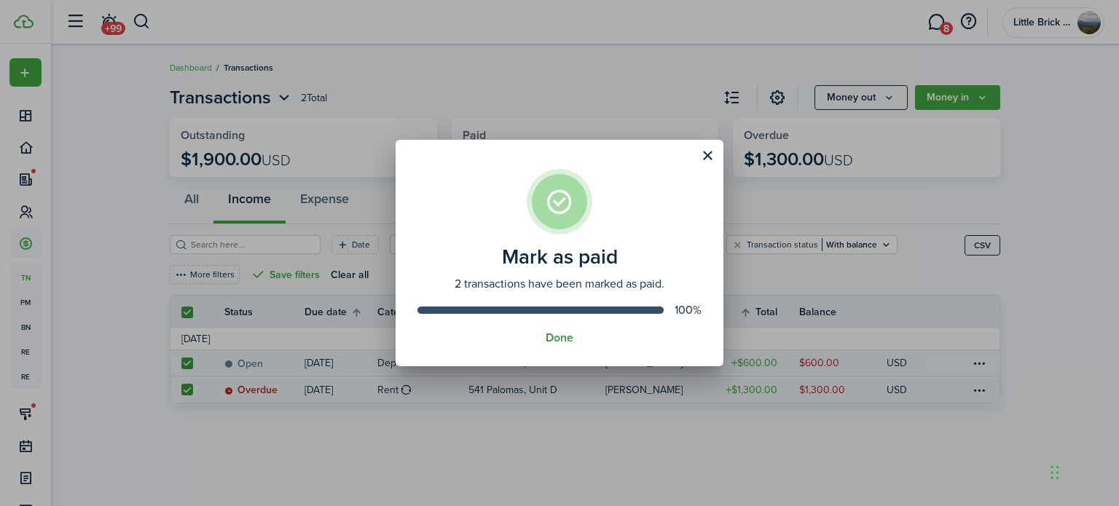
click at [567, 337] on button "Done" at bounding box center [560, 337] width 28 height 13
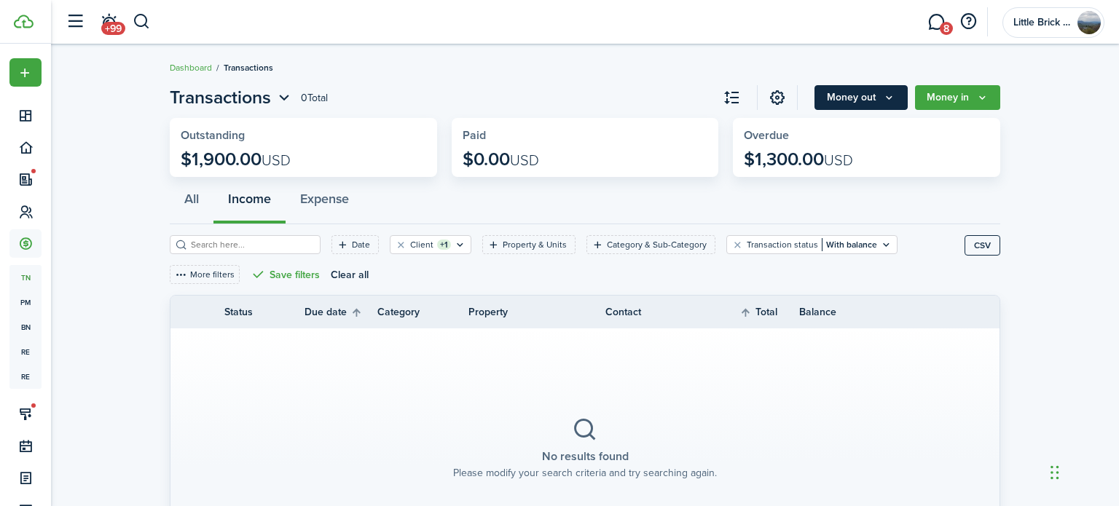
click at [857, 95] on button "Money out" at bounding box center [860, 97] width 93 height 25
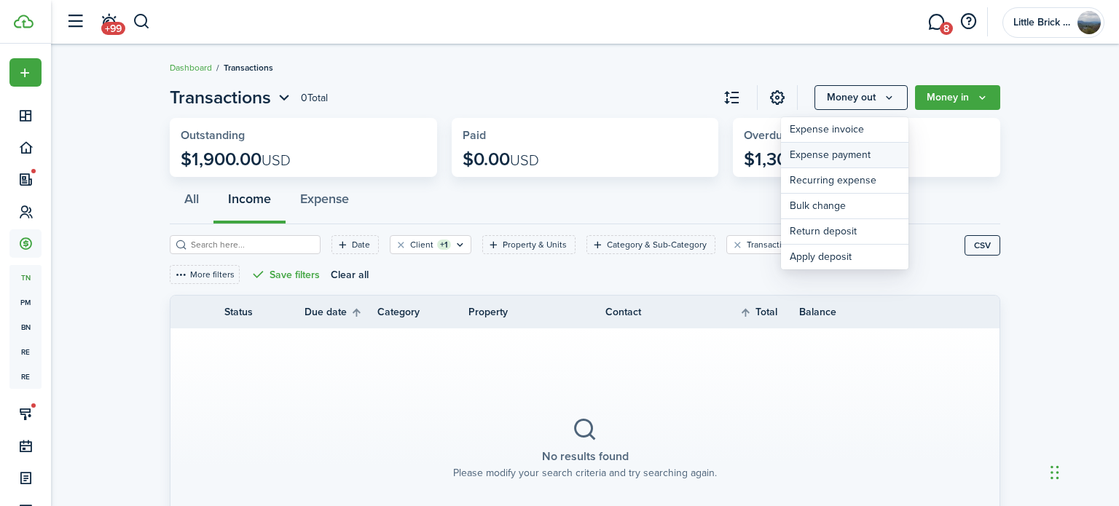
click at [857, 157] on link "Expense payment" at bounding box center [844, 155] width 127 height 25
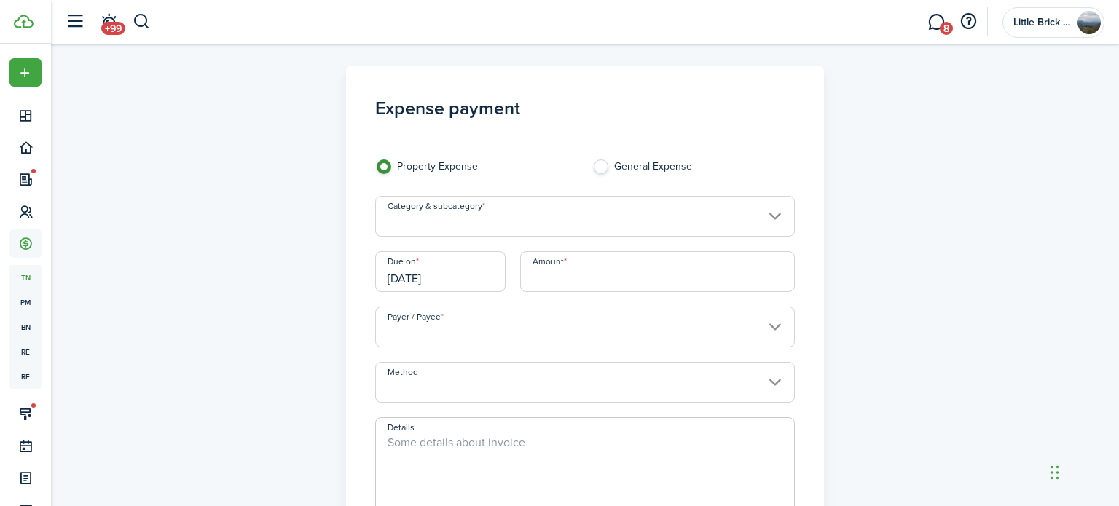
click at [575, 266] on input "Amount" at bounding box center [657, 271] width 275 height 41
paste input "$1,025.16"
click at [652, 218] on input "Category & subcategory" at bounding box center [585, 216] width 420 height 41
type input "$1,025.16"
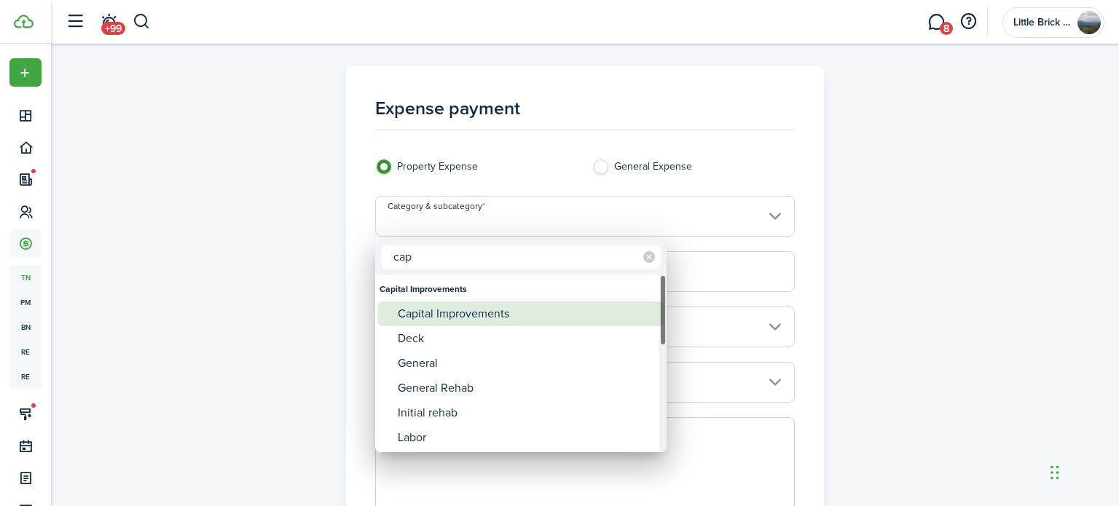
type input "cap"
click at [546, 308] on div "Capital Improvements" at bounding box center [527, 314] width 258 height 25
type input "Capital Improvements"
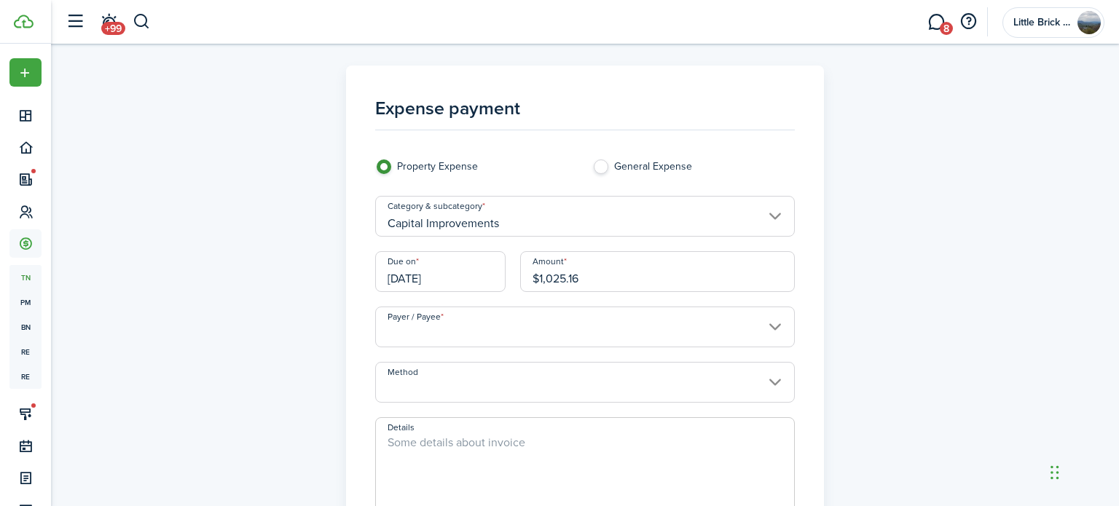
click at [583, 327] on input "Payer / Payee" at bounding box center [585, 327] width 420 height 41
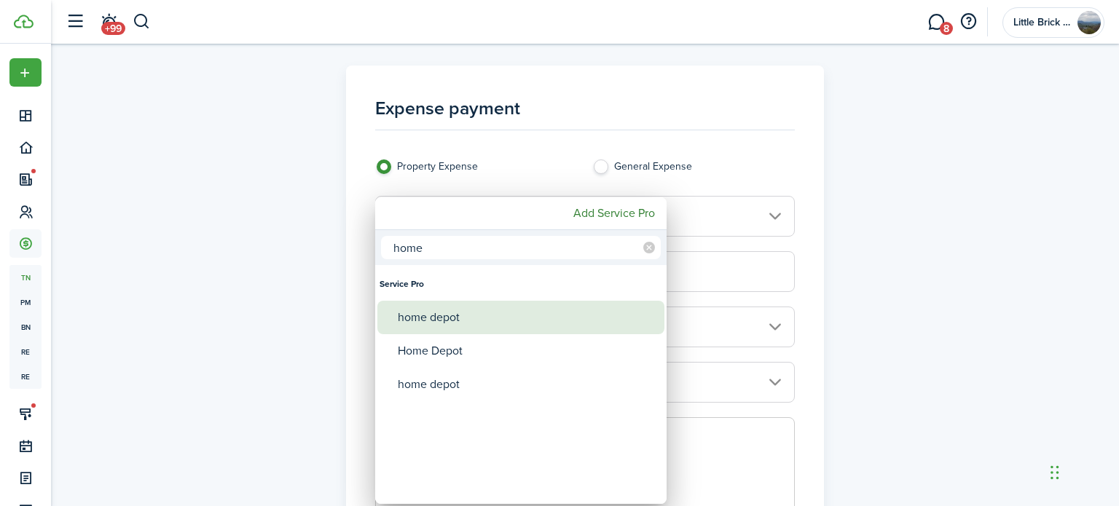
type input "home"
click at [573, 326] on div "home depot" at bounding box center [527, 318] width 258 height 34
type input "home depot"
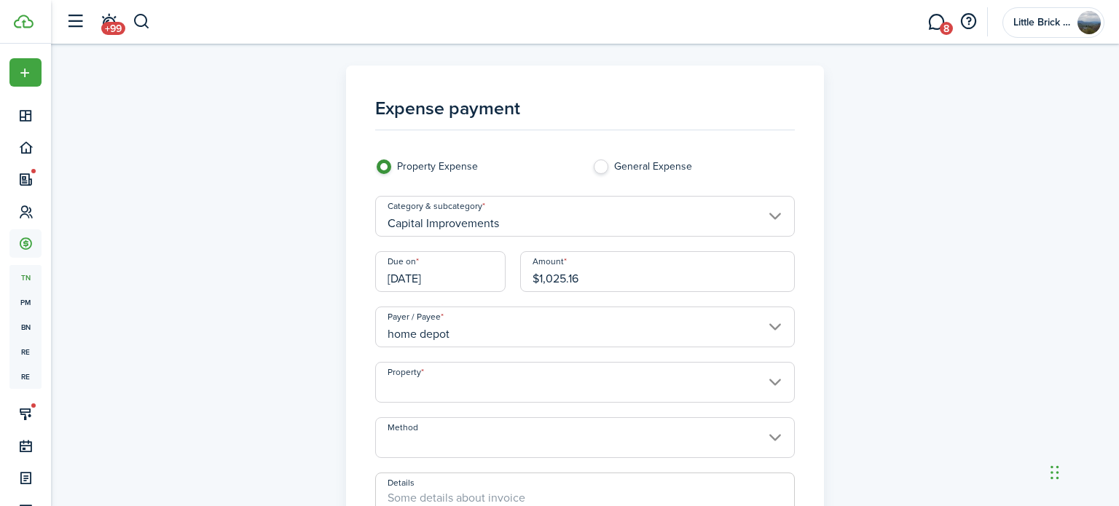
click at [585, 381] on input "Property" at bounding box center [585, 382] width 420 height 41
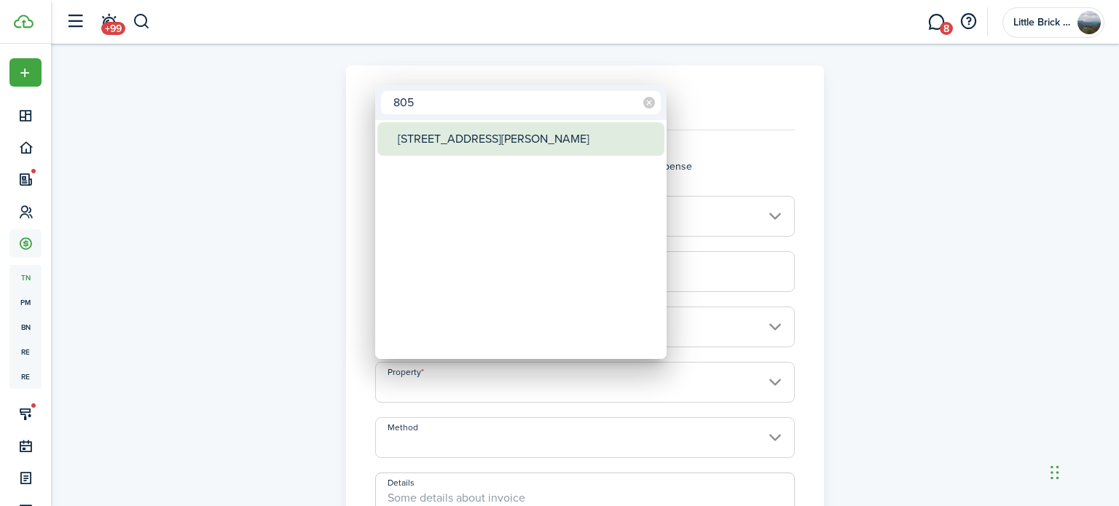
type input "805"
click at [506, 132] on div "[STREET_ADDRESS][PERSON_NAME]" at bounding box center [527, 139] width 258 height 34
type input "[STREET_ADDRESS][PERSON_NAME]"
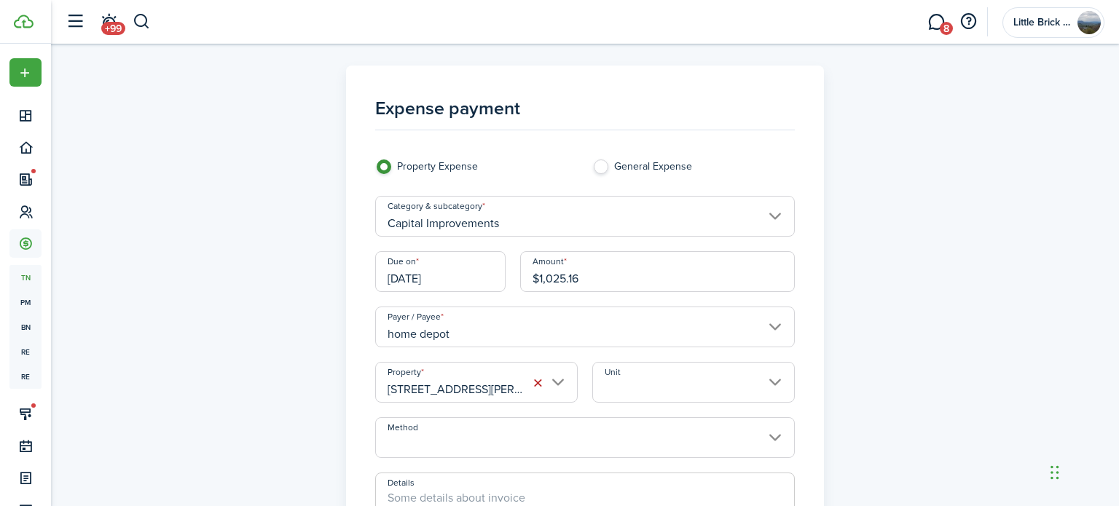
scroll to position [299, 0]
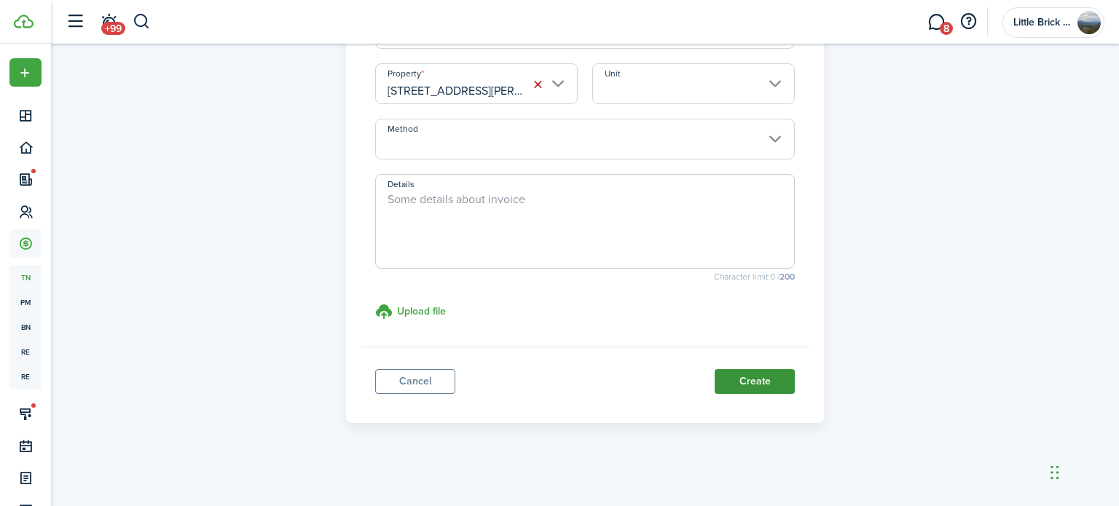
click at [741, 379] on button "Create" at bounding box center [755, 381] width 80 height 25
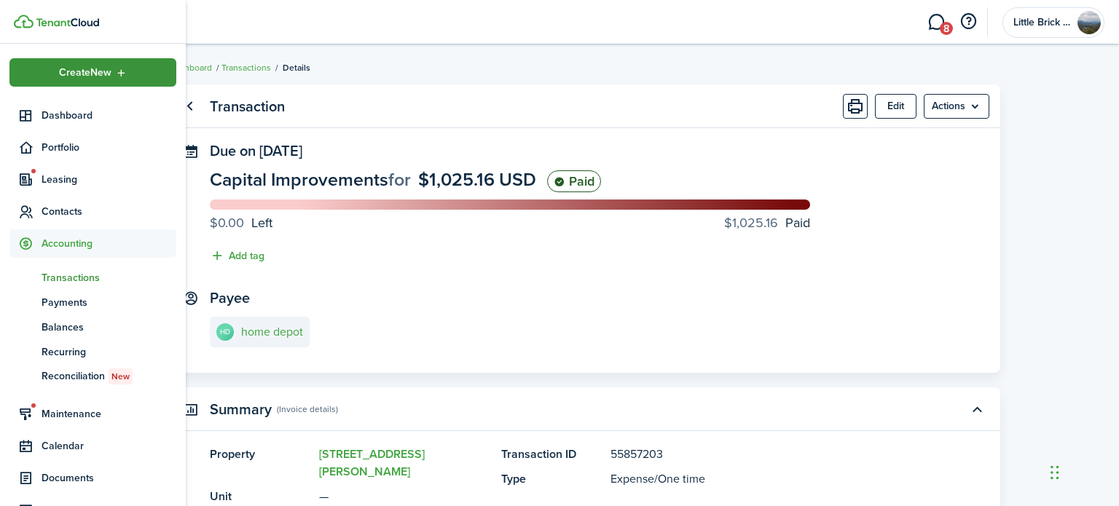
click at [34, 79] on div "Create New" at bounding box center [92, 72] width 167 height 28
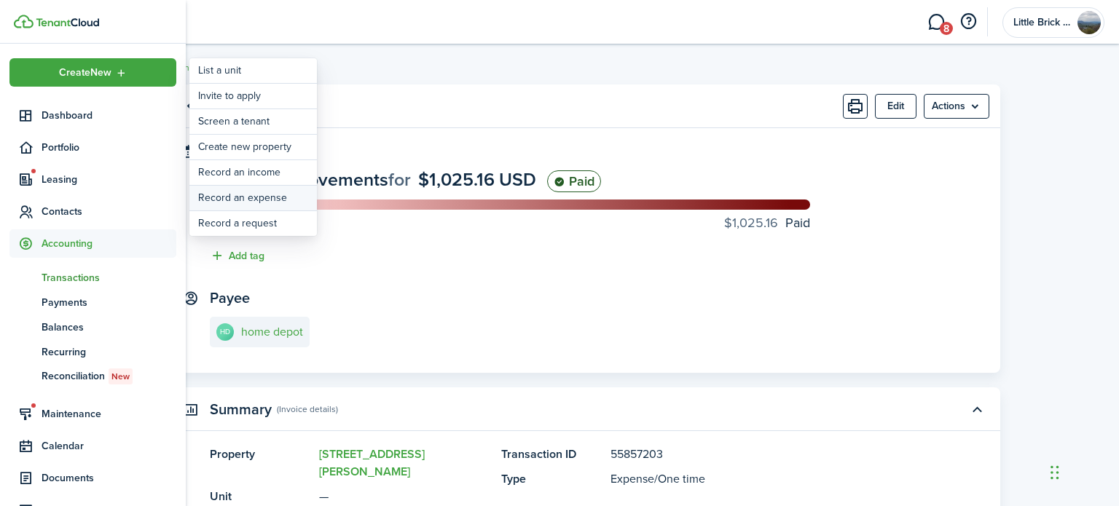
click at [233, 197] on link "Record an expense" at bounding box center [252, 198] width 127 height 25
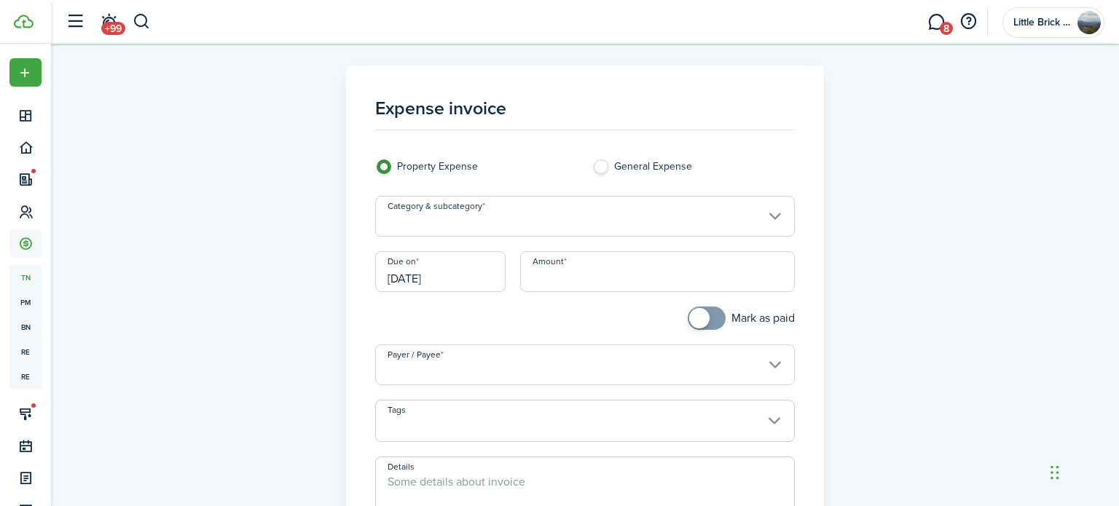
click at [615, 268] on input "Amount" at bounding box center [657, 271] width 275 height 41
paste input "$289.68"
click at [577, 215] on input "Category & subcategory" at bounding box center [585, 216] width 420 height 41
type input "$289.68"
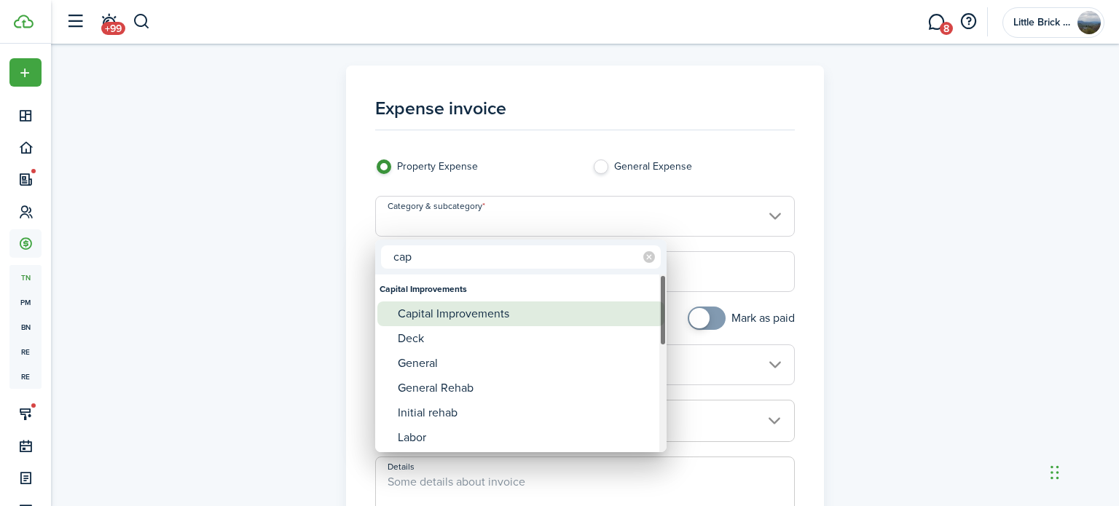
type input "cap"
click at [523, 305] on div "Capital Improvements" at bounding box center [527, 314] width 258 height 25
type input "Capital Improvements"
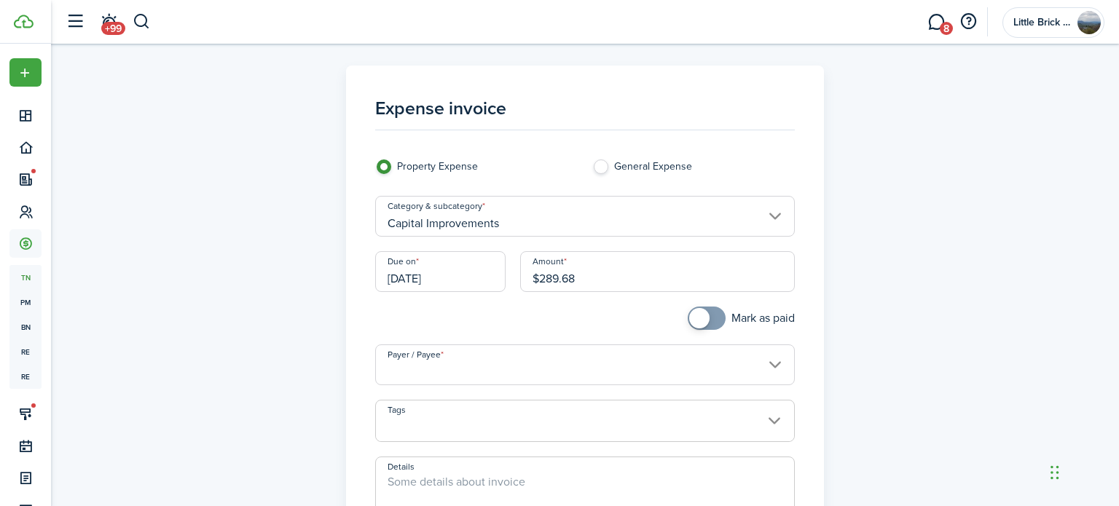
checkbox input "true"
click at [701, 319] on span at bounding box center [699, 318] width 20 height 20
click at [707, 360] on input "Payer / Payee" at bounding box center [585, 365] width 420 height 41
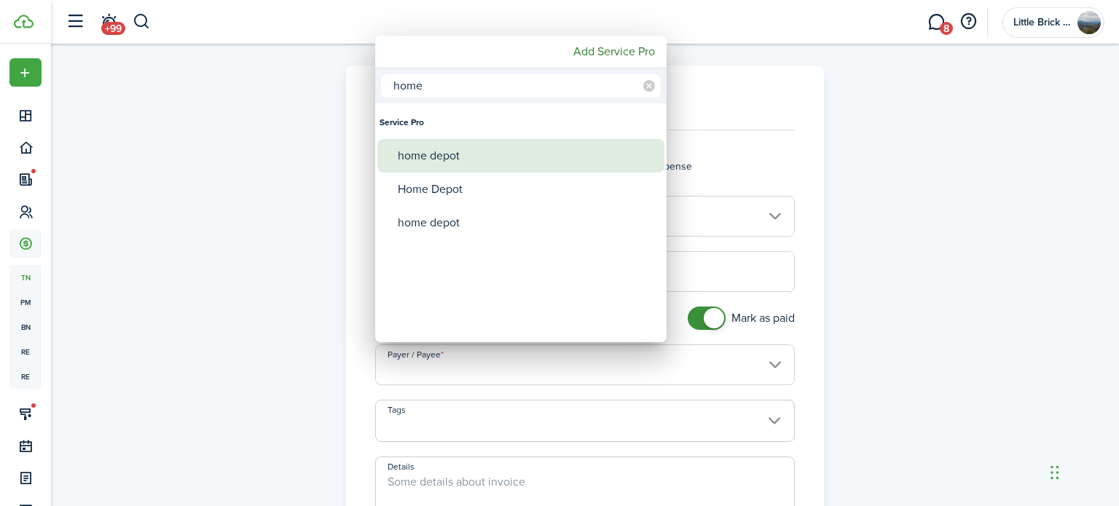
type input "home"
click at [559, 153] on div "home depot" at bounding box center [527, 156] width 258 height 34
type input "home depot"
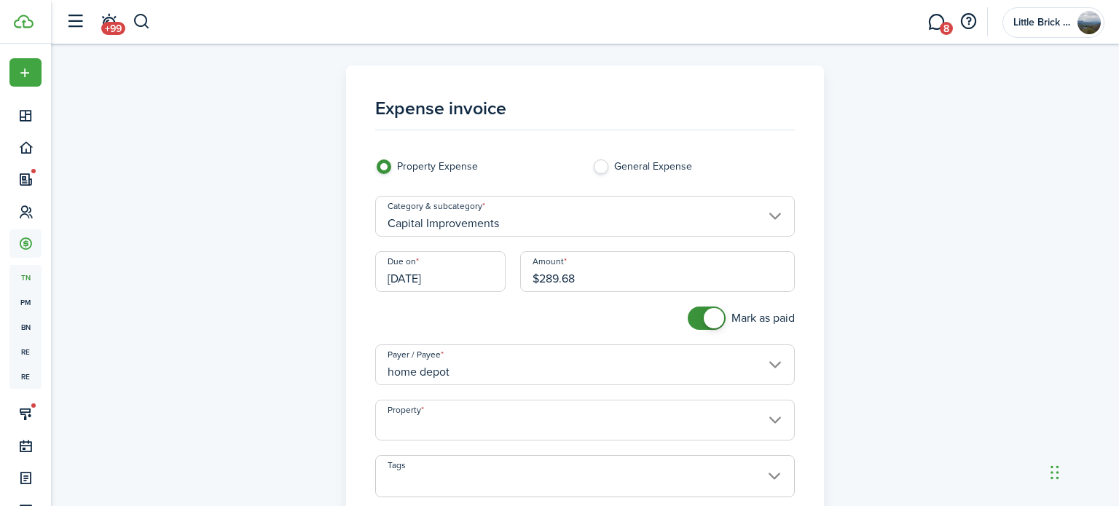
click at [546, 417] on input "Property" at bounding box center [585, 420] width 420 height 41
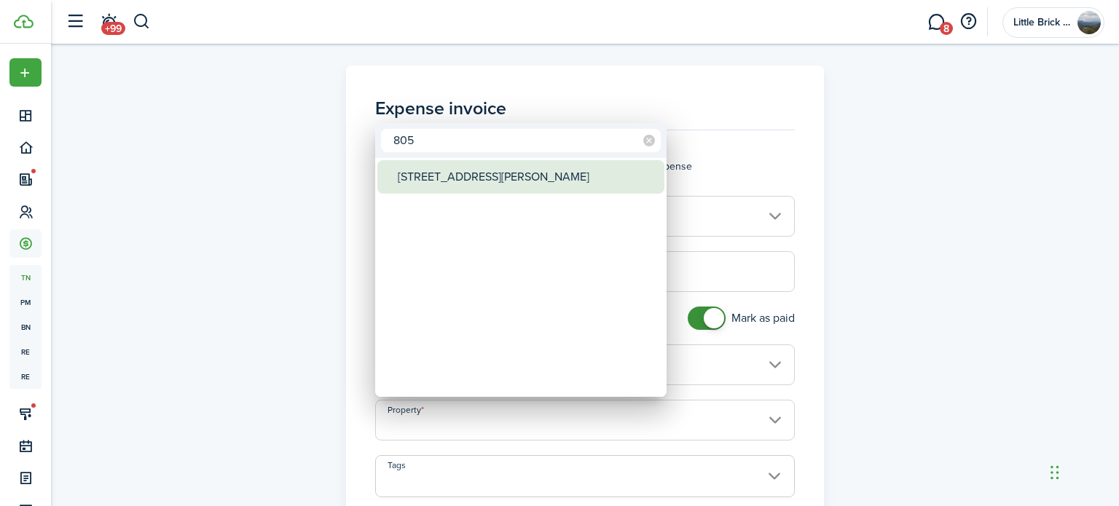
type input "805"
click at [499, 177] on div "[STREET_ADDRESS][PERSON_NAME]" at bounding box center [527, 177] width 258 height 34
type input "[STREET_ADDRESS][PERSON_NAME]"
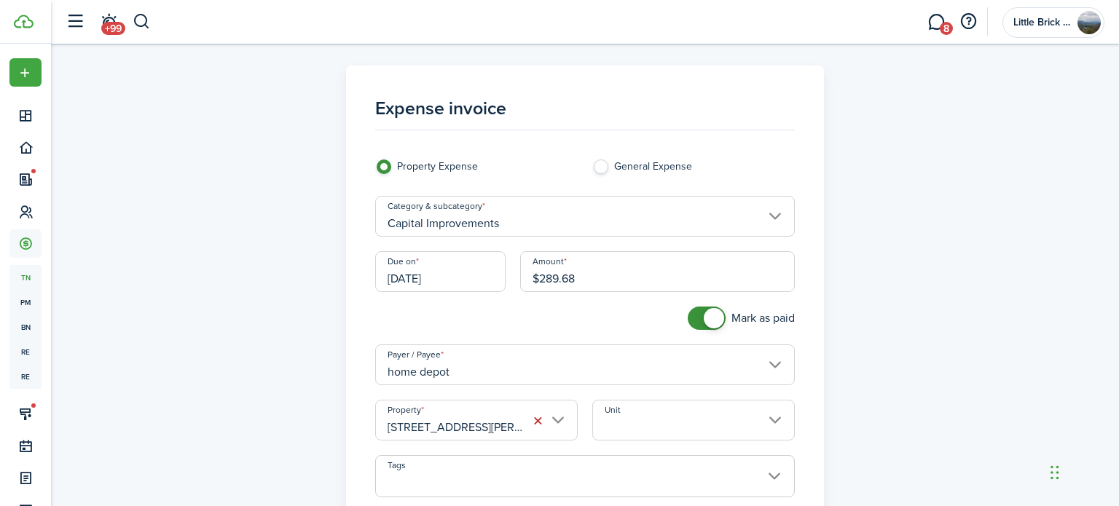
scroll to position [338, 0]
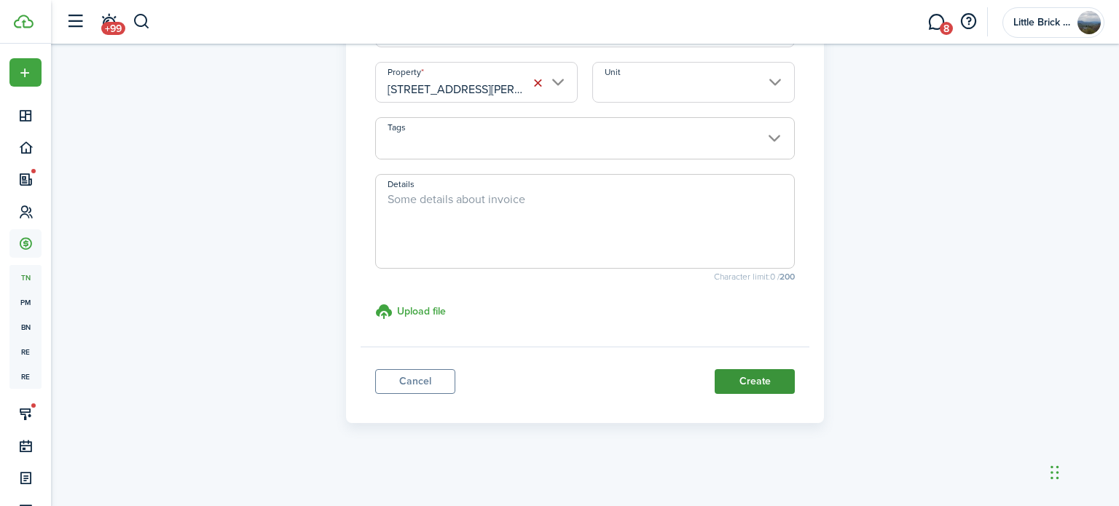
click at [733, 382] on button "Create" at bounding box center [755, 381] width 80 height 25
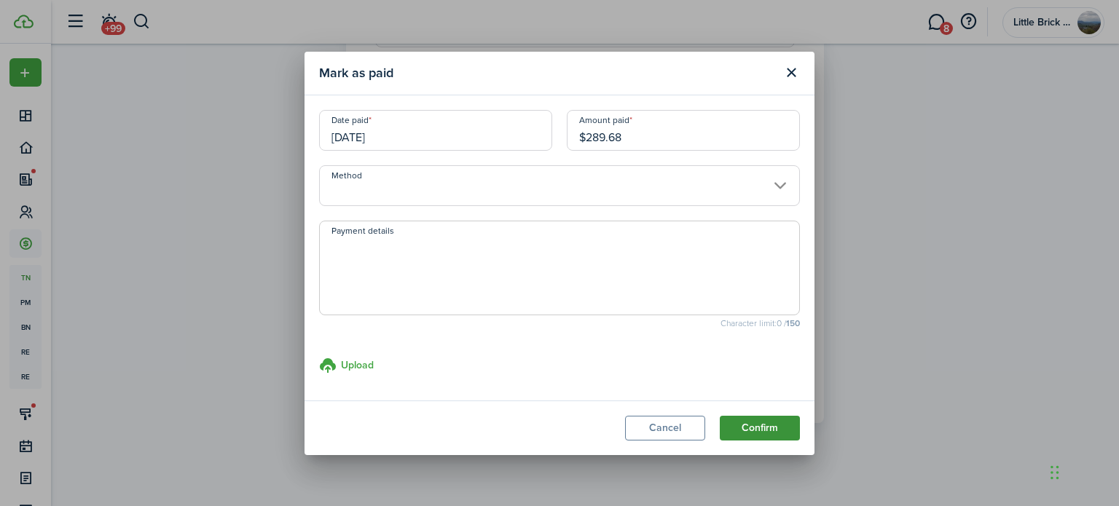
click at [755, 426] on button "Confirm" at bounding box center [760, 428] width 80 height 25
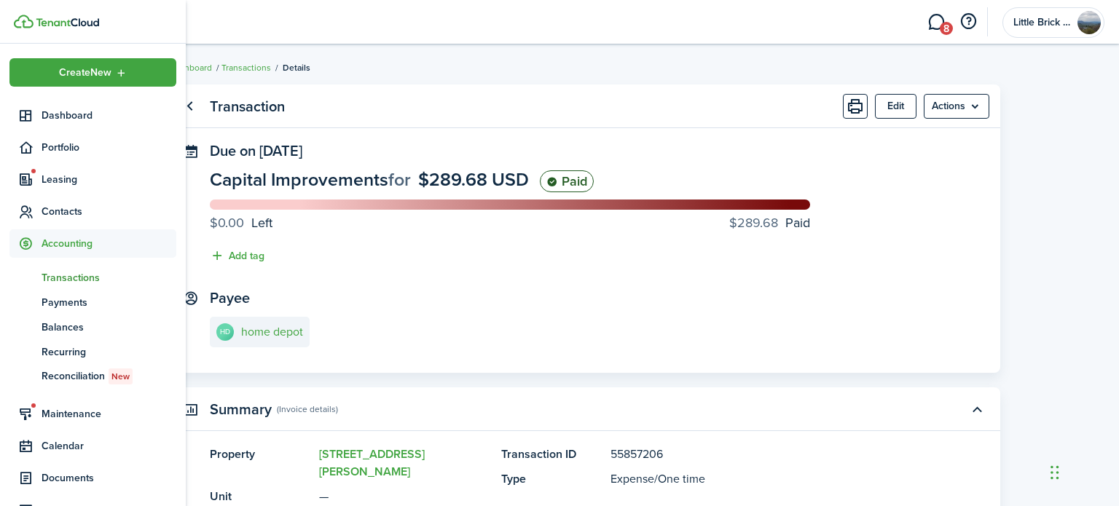
scroll to position [69, 0]
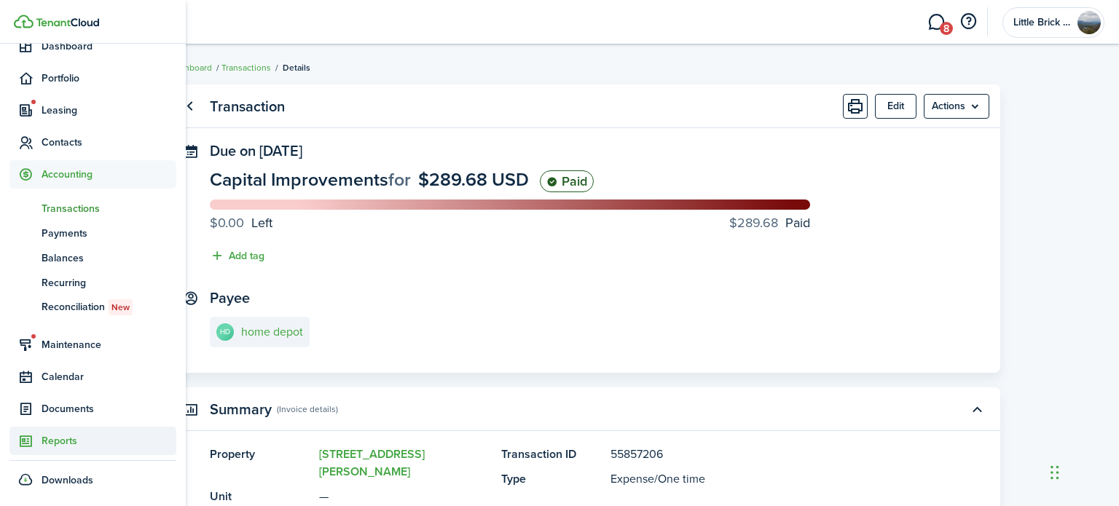
click at [97, 446] on span "Reports" at bounding box center [109, 440] width 135 height 15
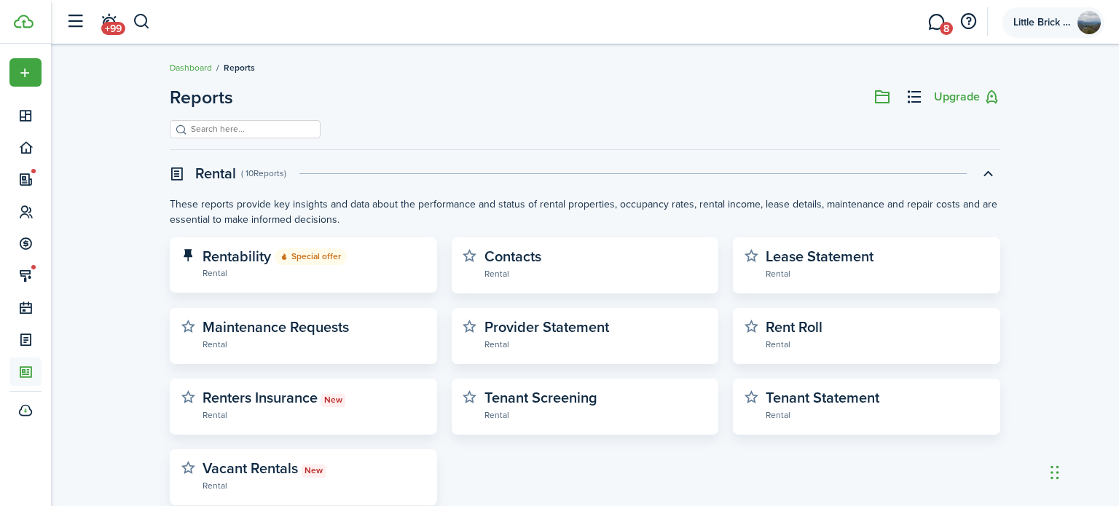
click at [1051, 28] on account-user-avatar "Little Brick LLC" at bounding box center [1053, 22] width 102 height 31
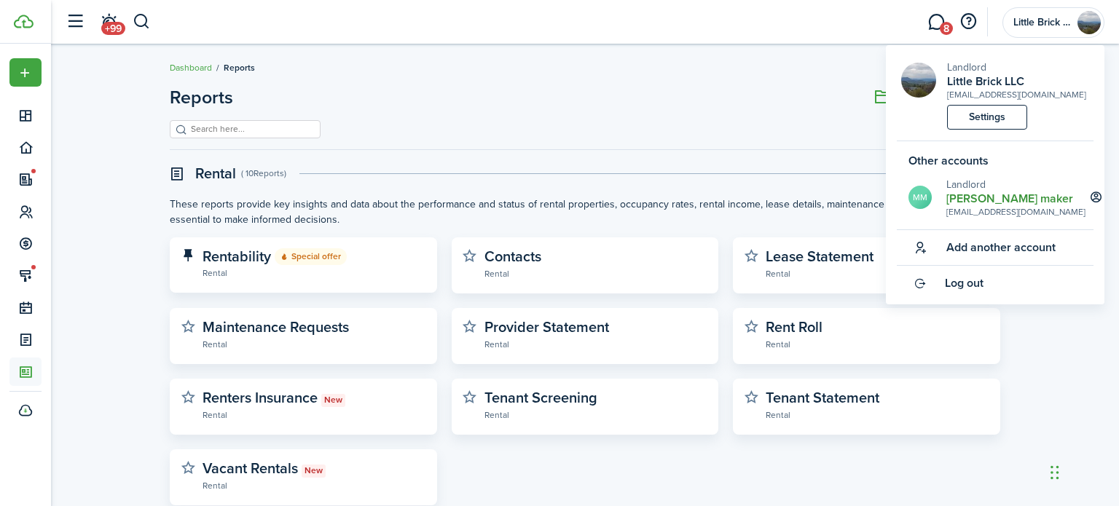
click at [983, 201] on h2 "[PERSON_NAME] maker" at bounding box center [1015, 198] width 139 height 13
